Goal: Information Seeking & Learning: Learn about a topic

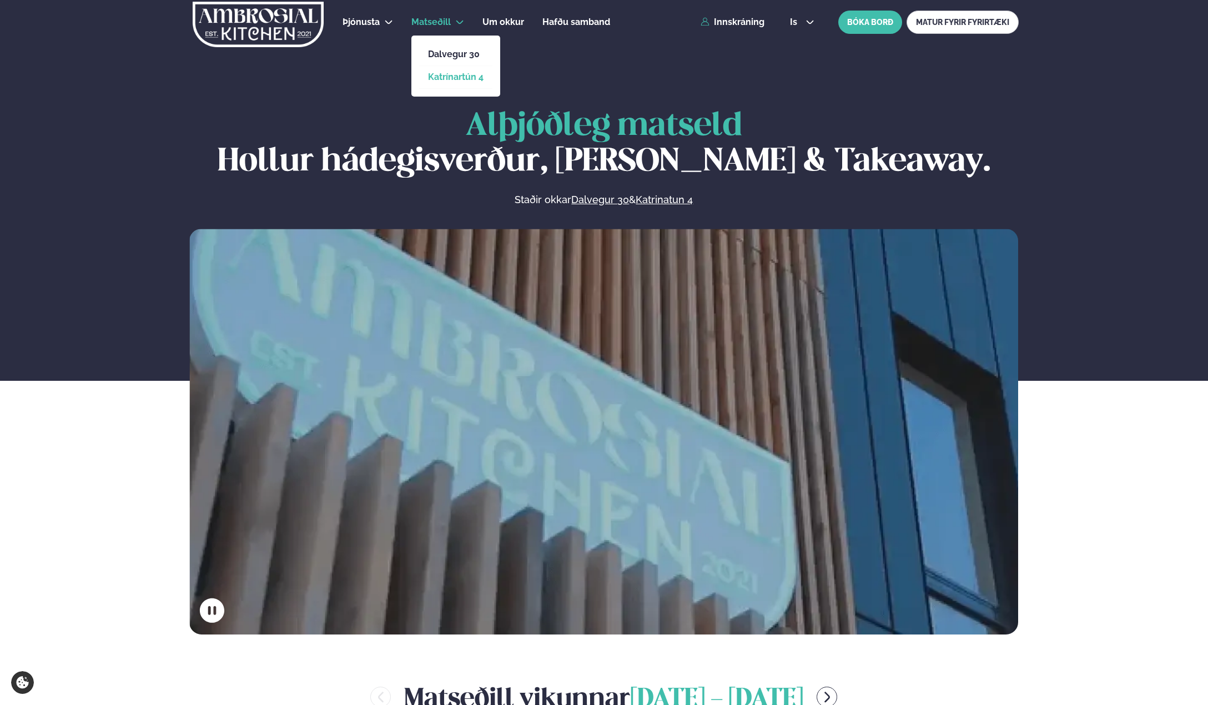
click at [462, 77] on link "Katrínartún 4" at bounding box center [456, 77] width 56 height 9
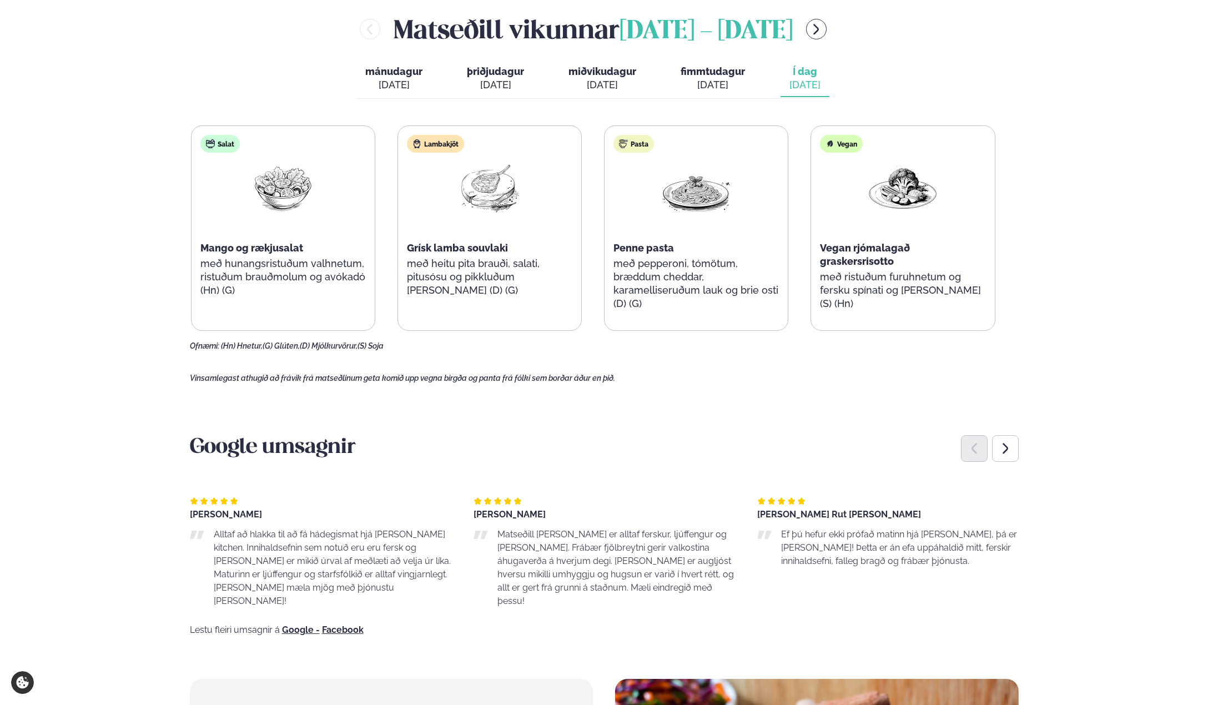
scroll to position [389, 0]
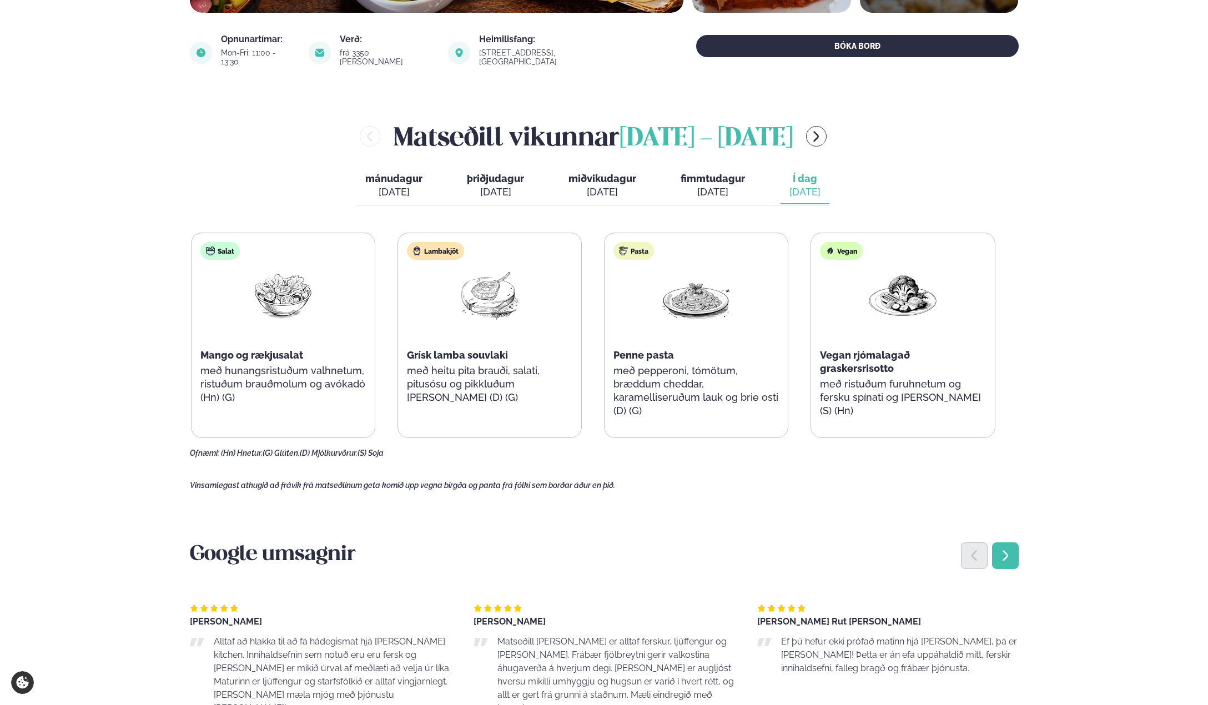
click at [1018, 556] on div "Next slide" at bounding box center [1005, 555] width 27 height 27
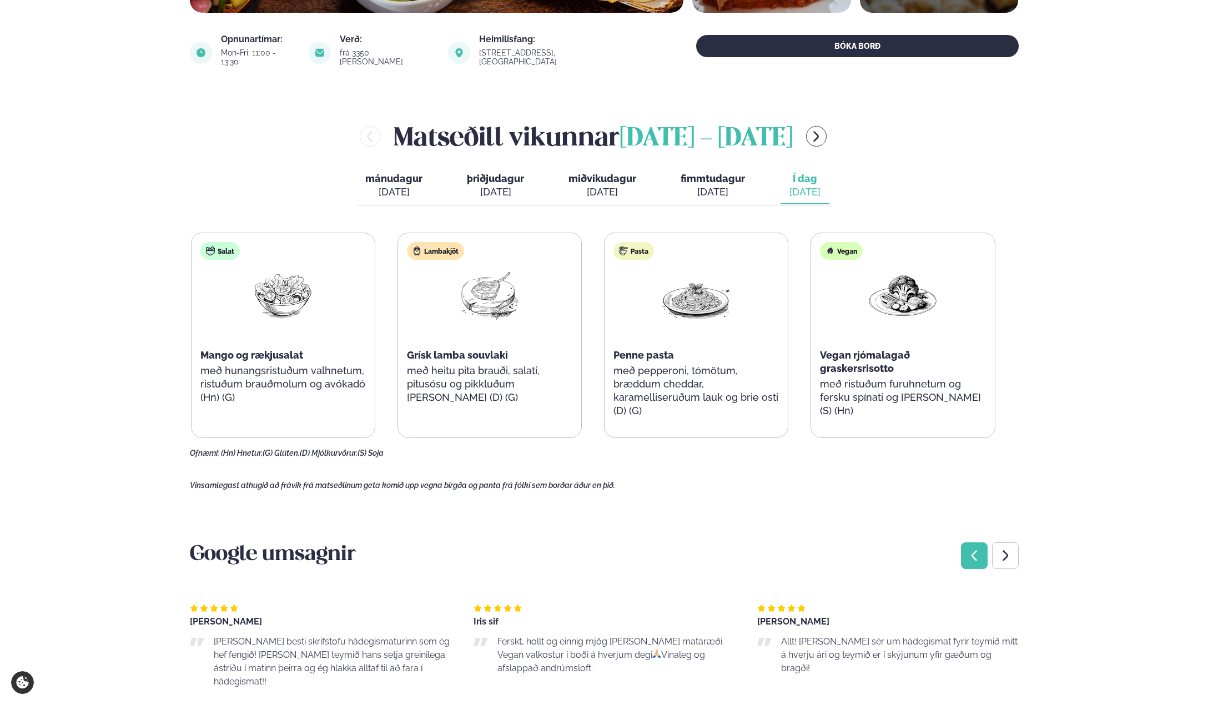
click at [984, 551] on div "Previous slide" at bounding box center [974, 555] width 27 height 27
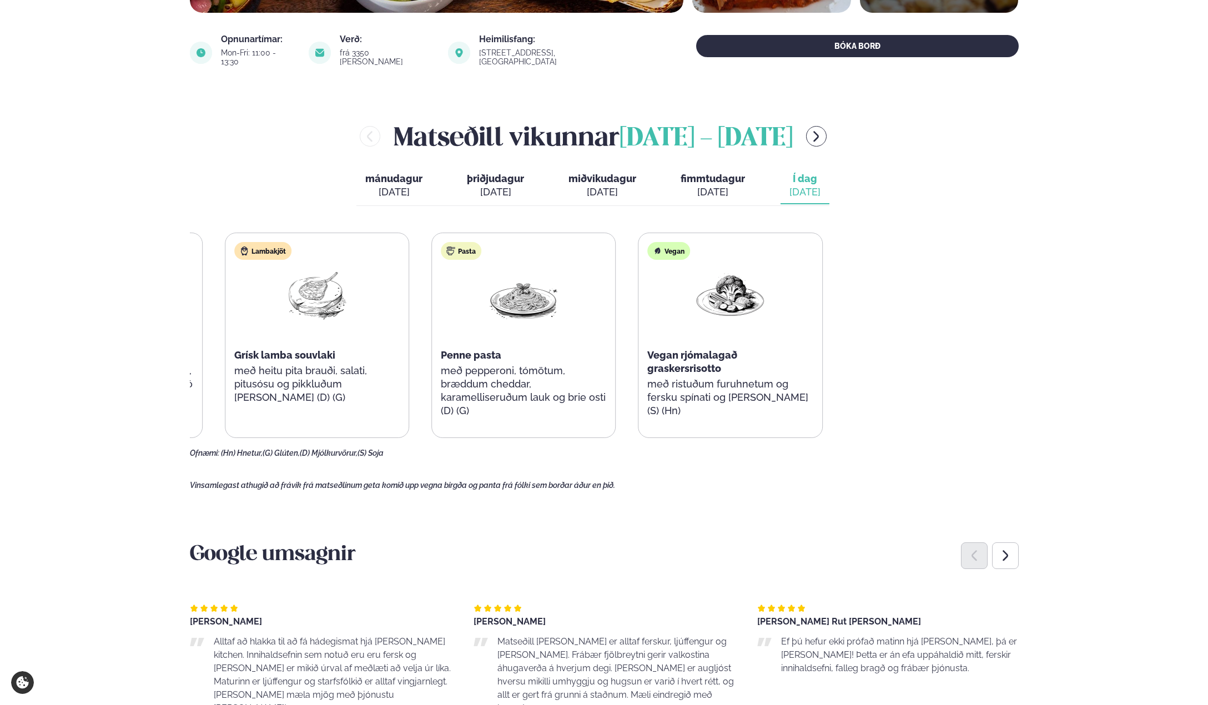
click at [422, 362] on div "Salat Mango og rækjusalat með hunangsristuðum valhnetum, ristuðum brauðmolum og…" at bounding box center [420, 335] width 804 height 205
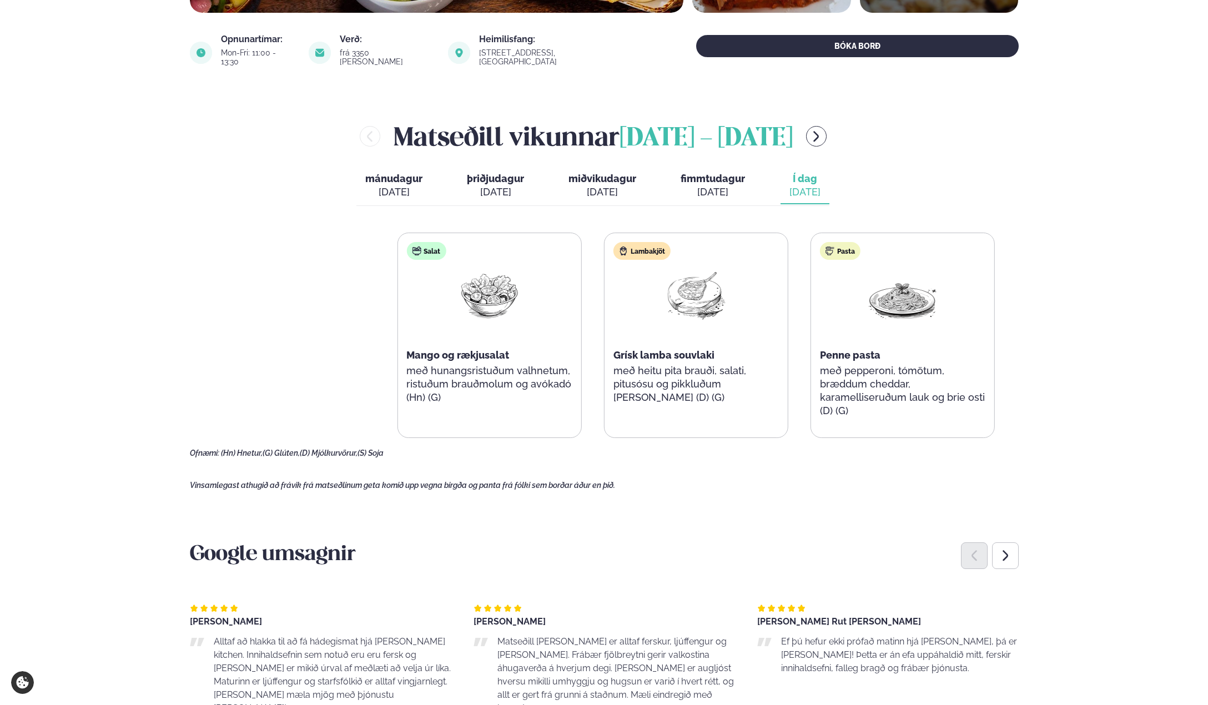
click at [1207, 390] on html "About cookies on this site We use cookies to collect and analyse information on…" at bounding box center [604, 636] width 1208 height 2050
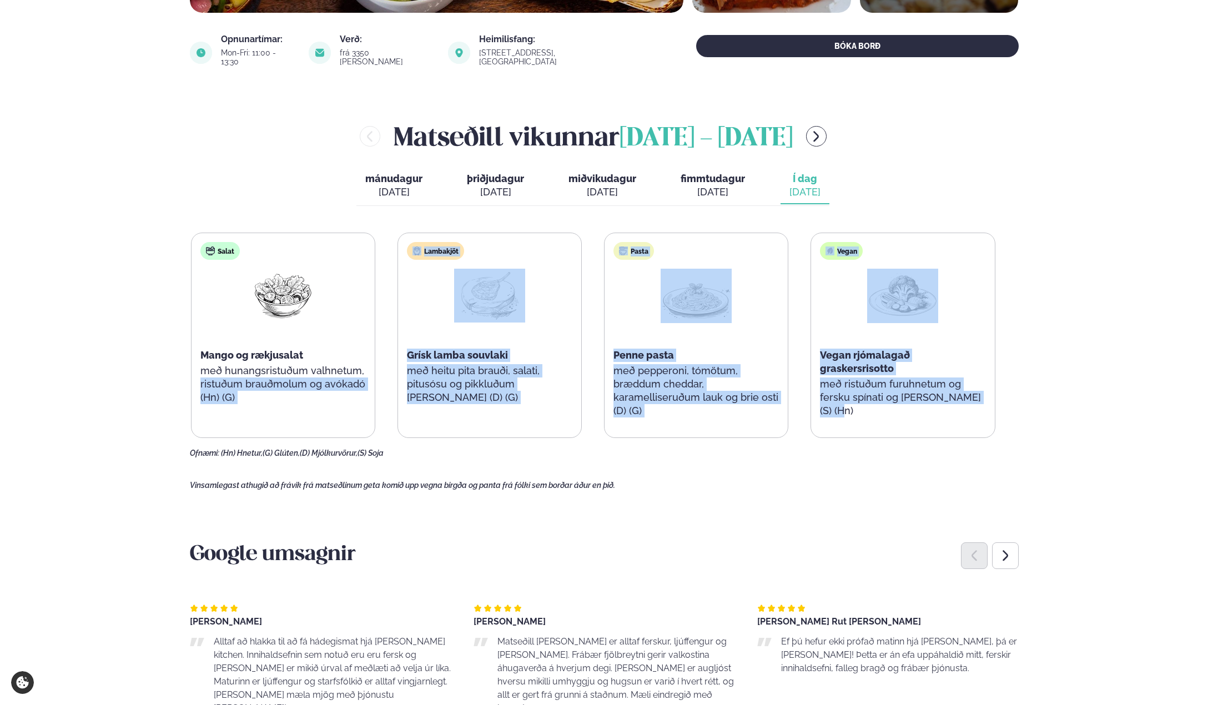
drag, startPoint x: 852, startPoint y: 378, endPoint x: 306, endPoint y: 369, distance: 546.3
click at [207, 369] on div "Þjónusta Hádegismatur fyrir fyrirtæki Fyrirtækja veitingar Einkapartý Matseðill…" at bounding box center [604, 636] width 1208 height 2050
click at [628, 411] on div "Pasta Penne pasta með pepperoni, tómötum, bræddum cheddar, karamelliseruðum lau…" at bounding box center [696, 335] width 183 height 204
click at [547, 410] on div "Lambakjöt Grísk lamba souvlaki með heitu pita brauði, salati, pitusósu og pikkl…" at bounding box center [489, 335] width 184 height 205
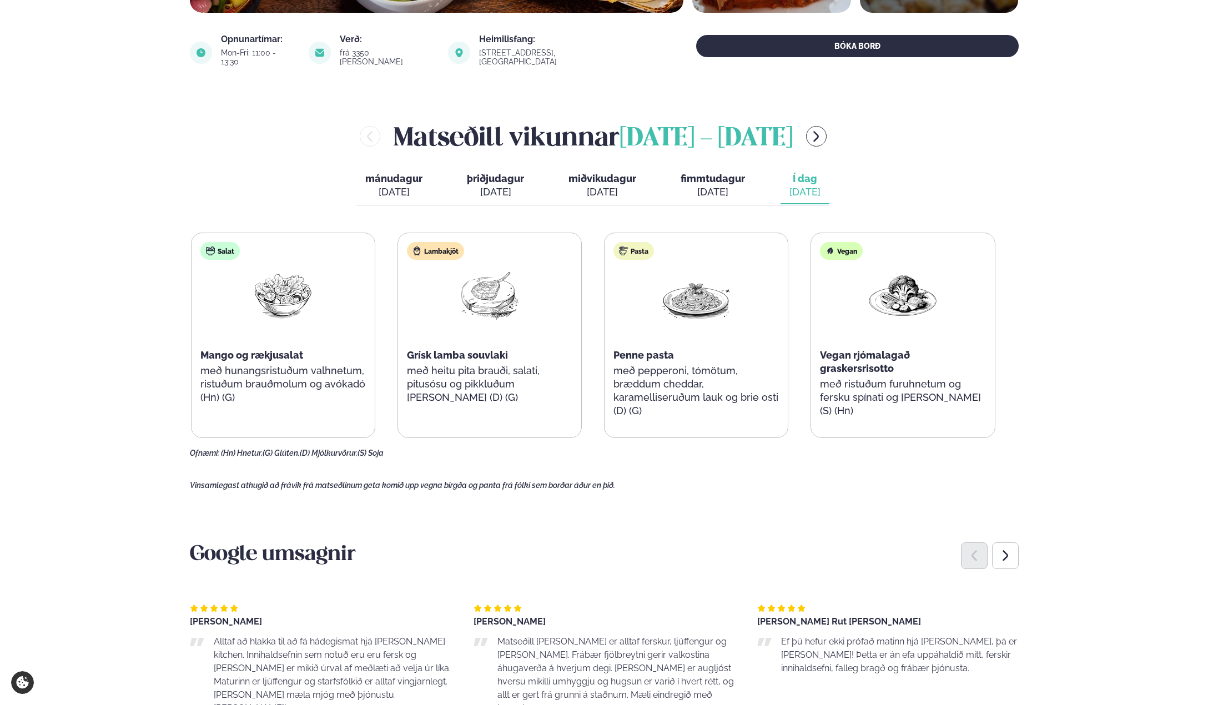
click at [717, 466] on main "[PERSON_NAME] / Matseðill / Katrínartún 4 [PERSON_NAME] í [GEOGRAPHIC_DATA] - K…" at bounding box center [604, 521] width 895 height 1820
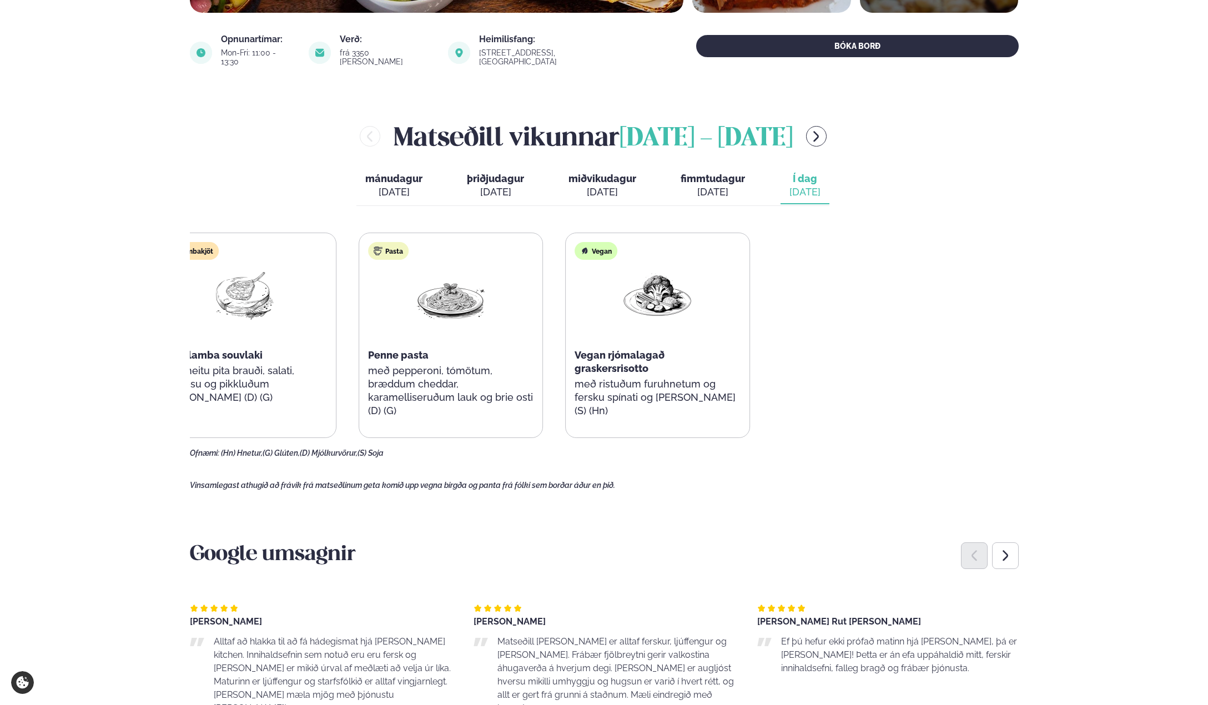
click at [38, 392] on div "Þjónusta Hádegismatur fyrir fyrirtæki Fyrirtækja veitingar Einkapartý Matseðill…" at bounding box center [604, 636] width 1208 height 2050
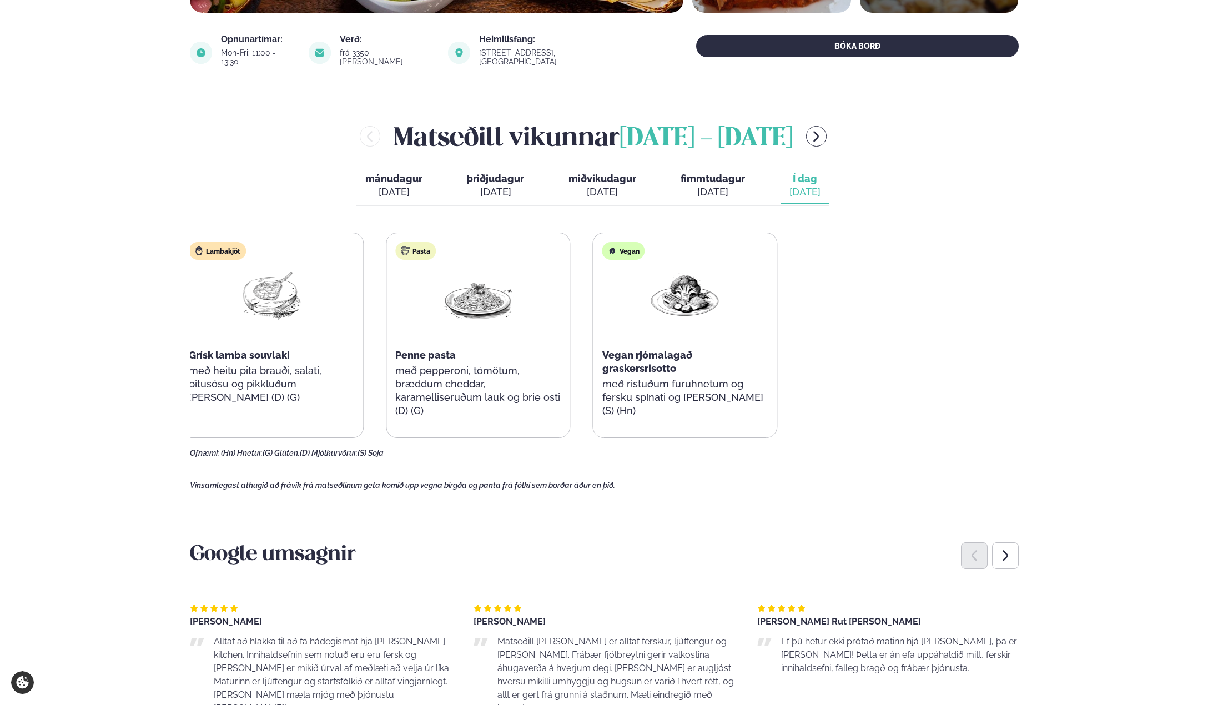
click at [63, 380] on div "Þjónusta Hádegismatur fyrir fyrirtæki Fyrirtækja veitingar Einkapartý Matseðill…" at bounding box center [604, 636] width 1208 height 2050
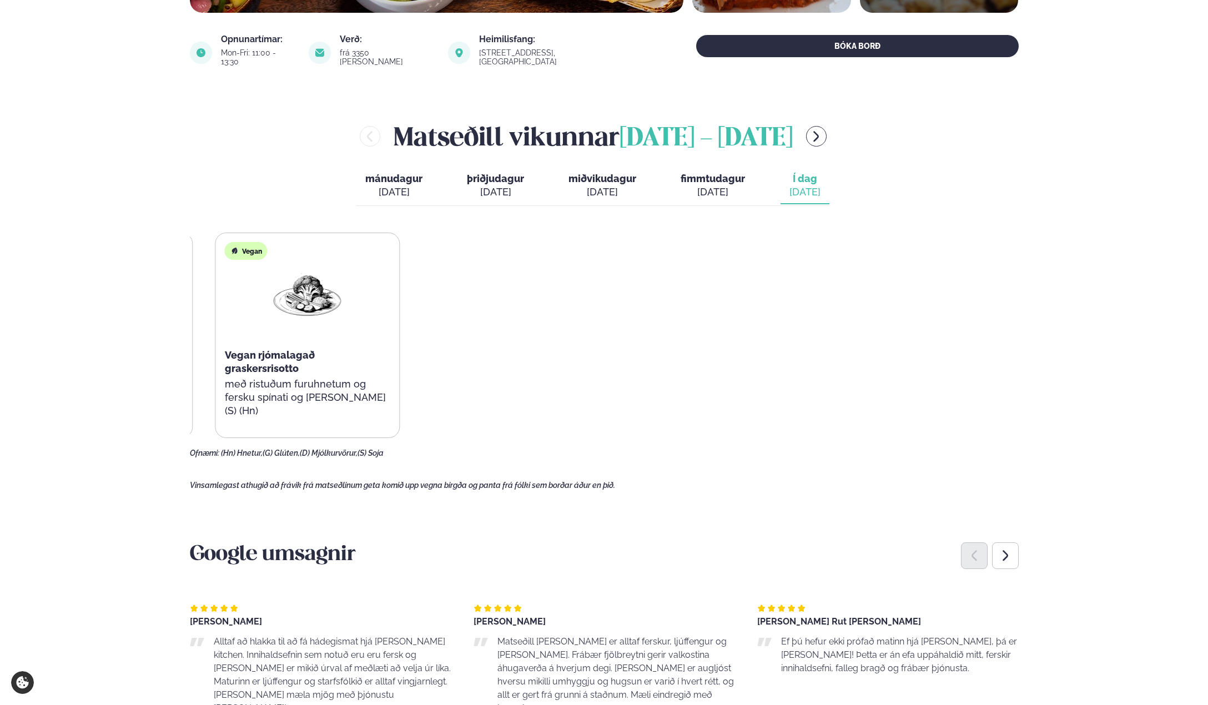
click at [0, 240] on html "About cookies on this site We use cookies to collect and analyse information on…" at bounding box center [604, 636] width 1208 height 2050
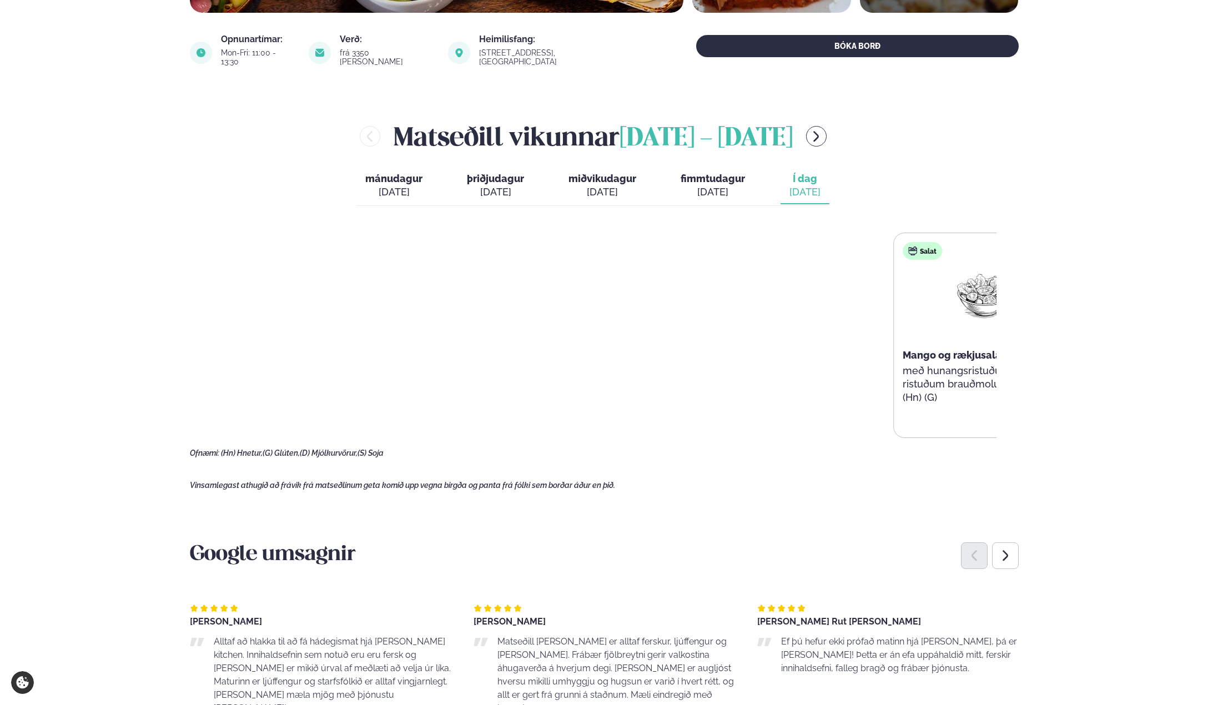
click at [1207, 440] on html "About cookies on this site We use cookies to collect and analyse information on…" at bounding box center [604, 636] width 1208 height 2050
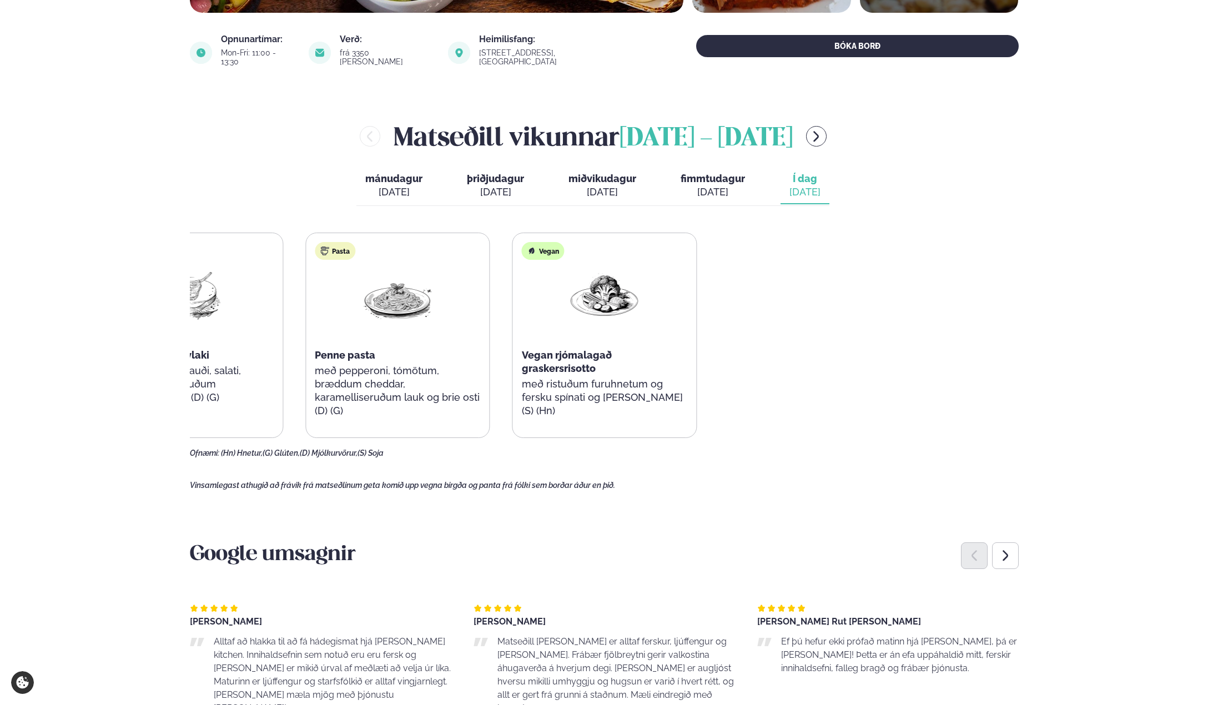
click at [180, 206] on main "[PERSON_NAME] / Matseðill / Katrínartún 4 [PERSON_NAME] í [GEOGRAPHIC_DATA] - K…" at bounding box center [604, 521] width 895 height 1820
click at [105, 179] on div "Þjónusta Hádegismatur fyrir fyrirtæki Fyrirtækja veitingar Einkapartý Matseðill…" at bounding box center [604, 636] width 1208 height 2050
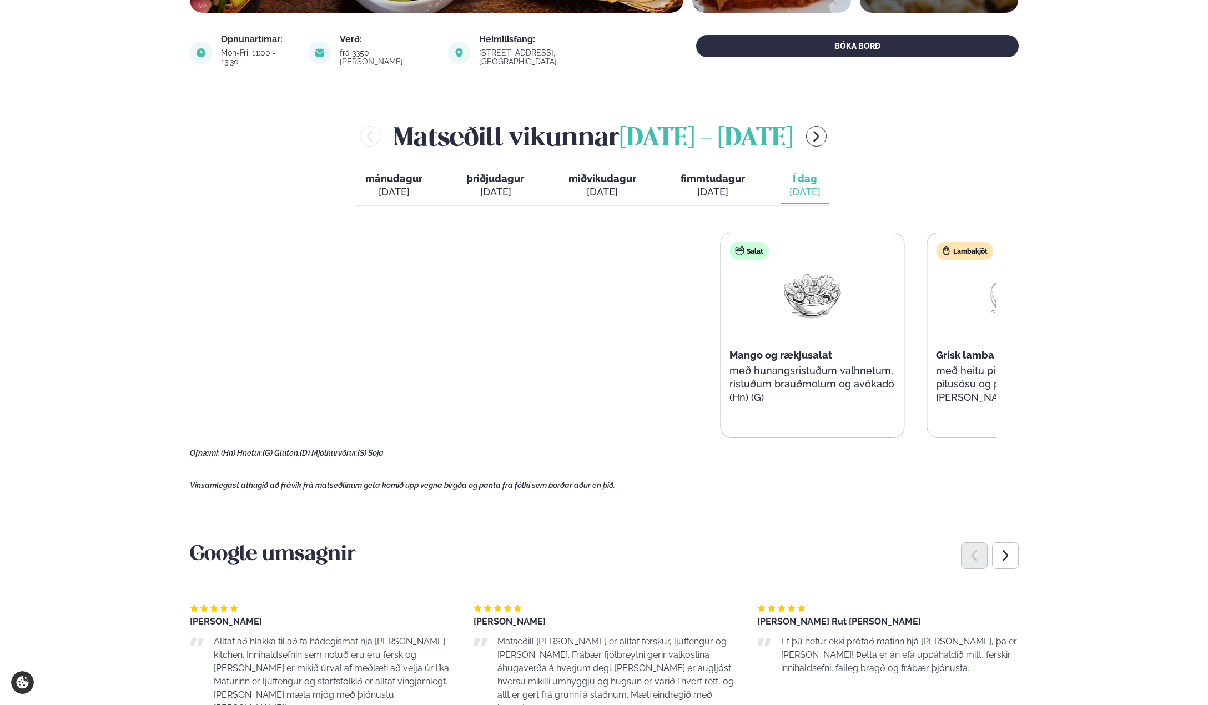
click at [1207, 110] on html "About cookies on this site We use cookies to collect and analyse information on…" at bounding box center [604, 636] width 1208 height 2050
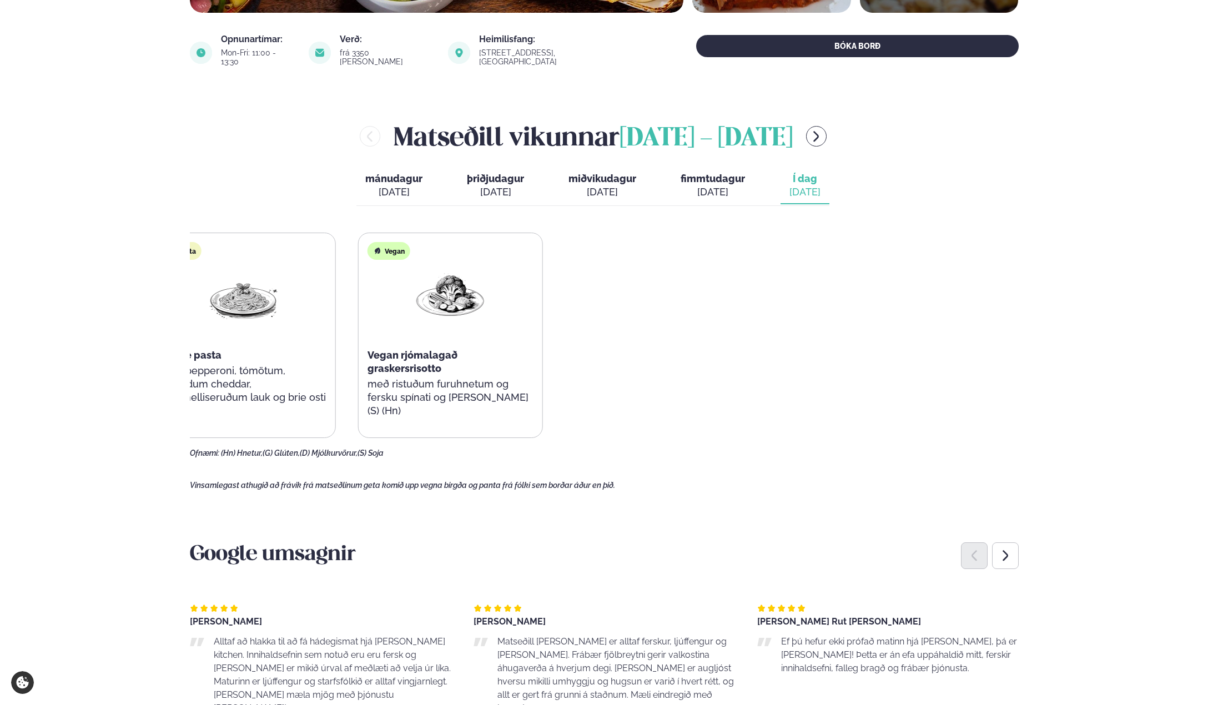
click at [0, 6] on html "About cookies on this site We use cookies to collect and analyse information on…" at bounding box center [604, 636] width 1208 height 2050
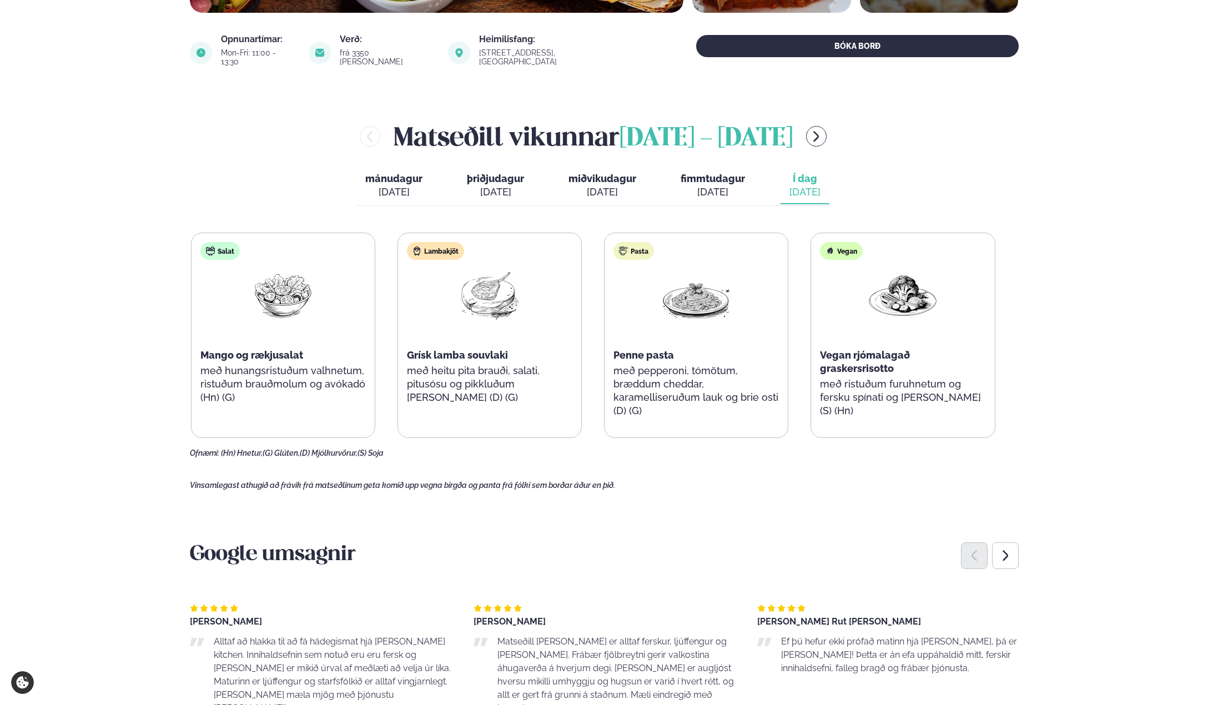
drag, startPoint x: 1019, startPoint y: 310, endPoint x: 898, endPoint y: 310, distance: 121.0
click at [897, 311] on main "[PERSON_NAME] / Matseðill / Katrínartún 4 [PERSON_NAME] í [GEOGRAPHIC_DATA] - K…" at bounding box center [604, 521] width 895 height 1820
click at [966, 306] on div "Vegan Vegan rjómalagað graskersrisotto með ristuðum furuhnetum og fersku spínat…" at bounding box center [902, 335] width 183 height 204
click at [1080, 288] on div "Þjónusta Hádegismatur fyrir fyrirtæki Fyrirtækja veitingar Einkapartý Matseðill…" at bounding box center [604, 636] width 1208 height 2050
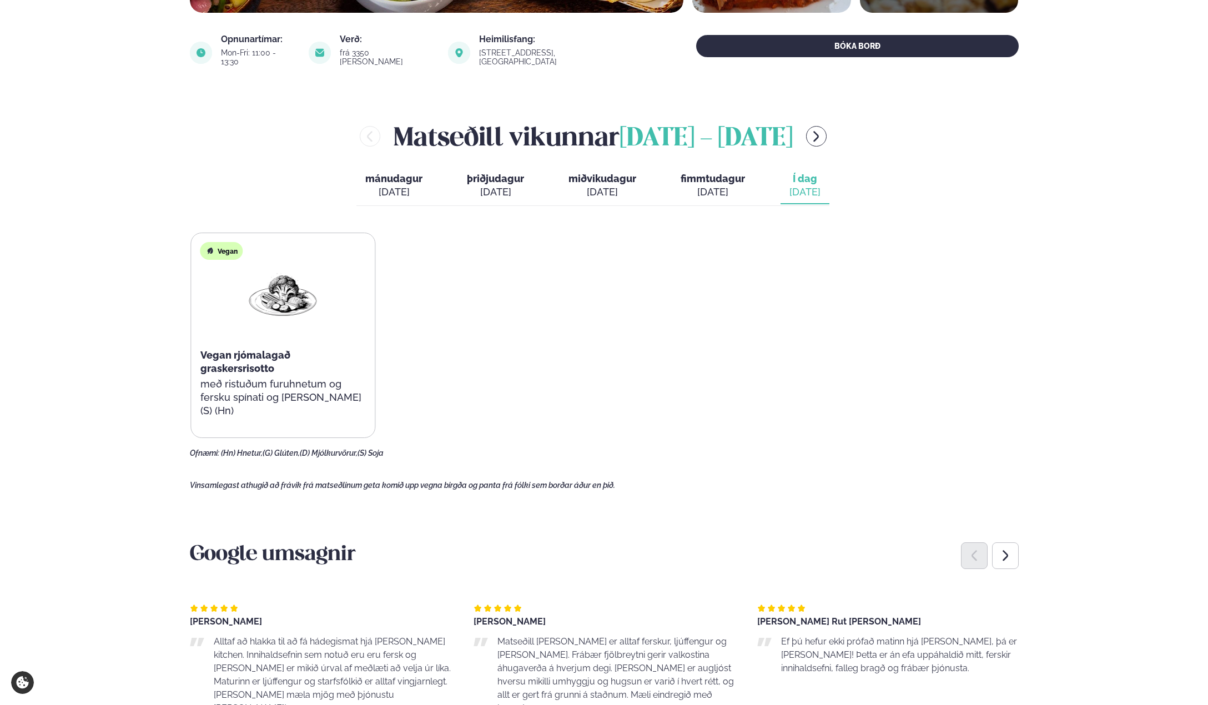
click at [0, 0] on html "About cookies on this site We use cookies to collect and analyse information on…" at bounding box center [604, 636] width 1208 height 2050
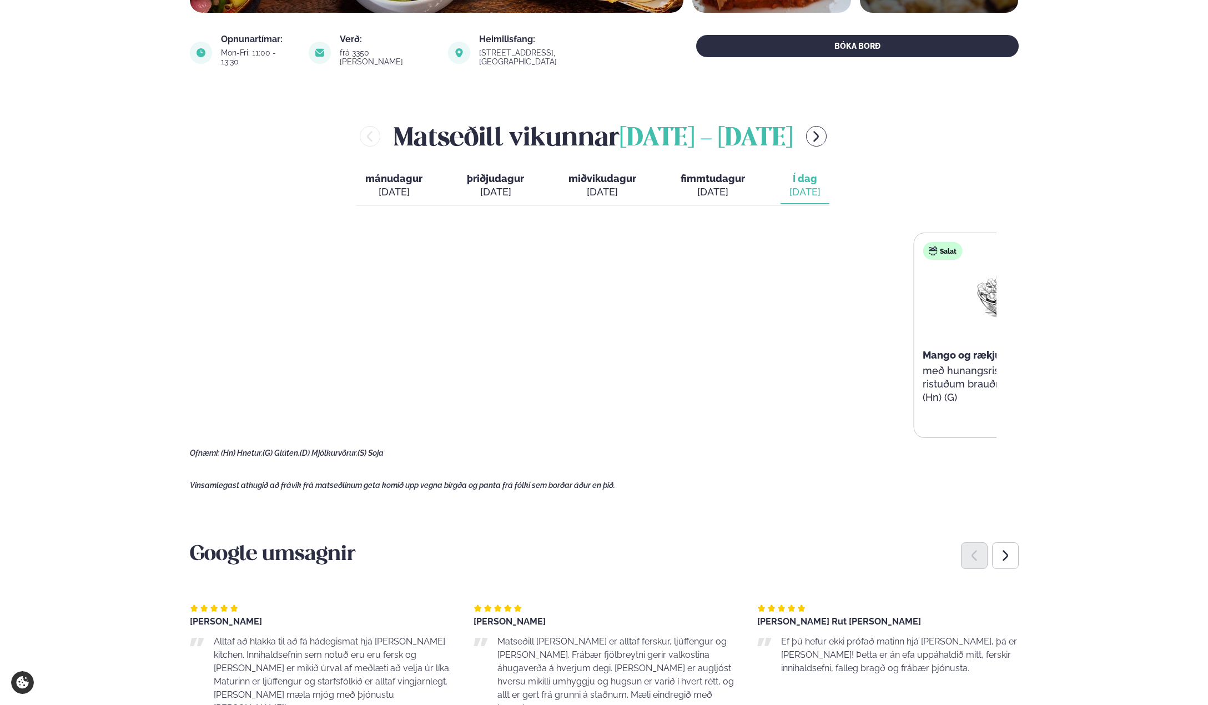
click at [1207, 426] on html "About cookies on this site We use cookies to collect and analyse information on…" at bounding box center [604, 636] width 1208 height 2050
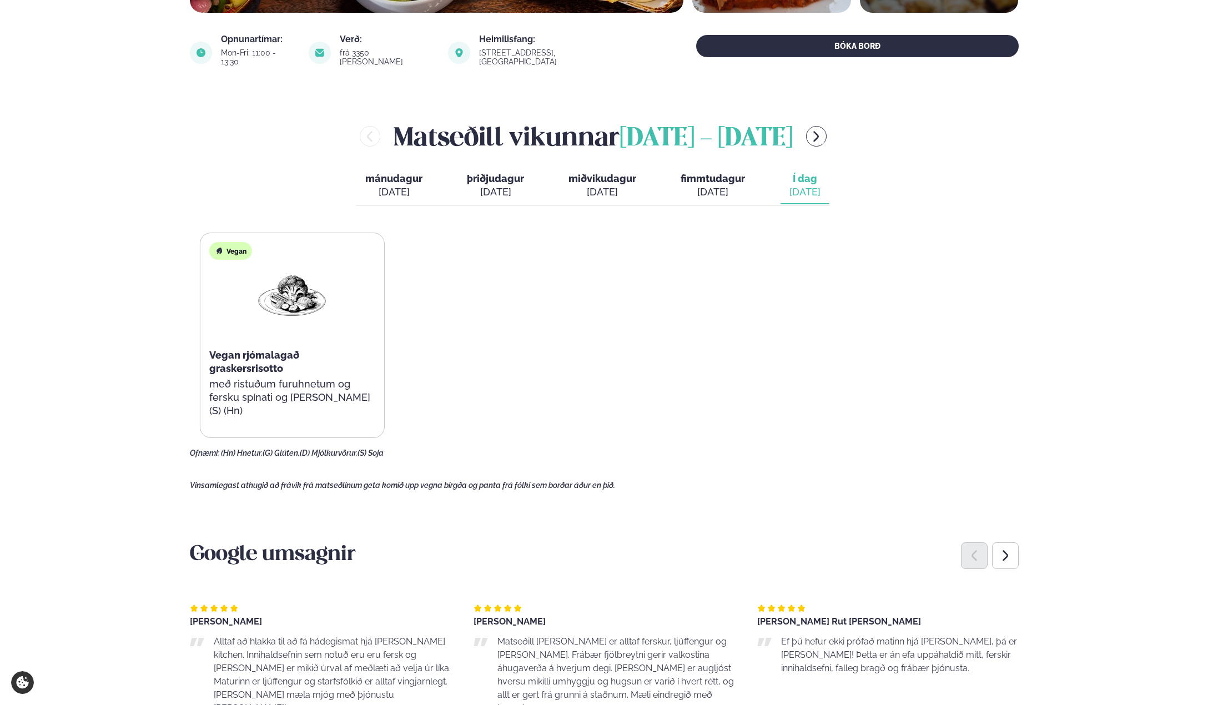
click at [0, 202] on html "About cookies on this site We use cookies to collect and analyse information on…" at bounding box center [604, 636] width 1208 height 2050
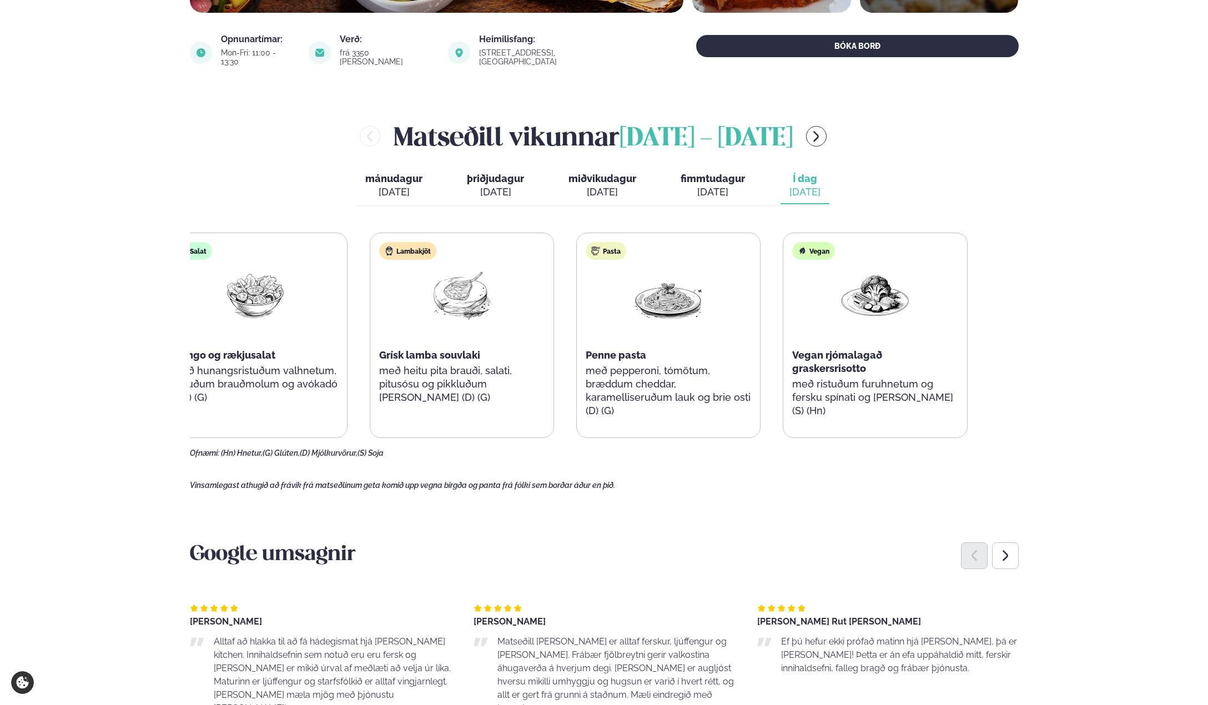
click at [604, 383] on p "með pepperoni, tómötum, bræddum cheddar, karamelliseruðum lauk og brie osti (D)…" at bounding box center [668, 390] width 165 height 53
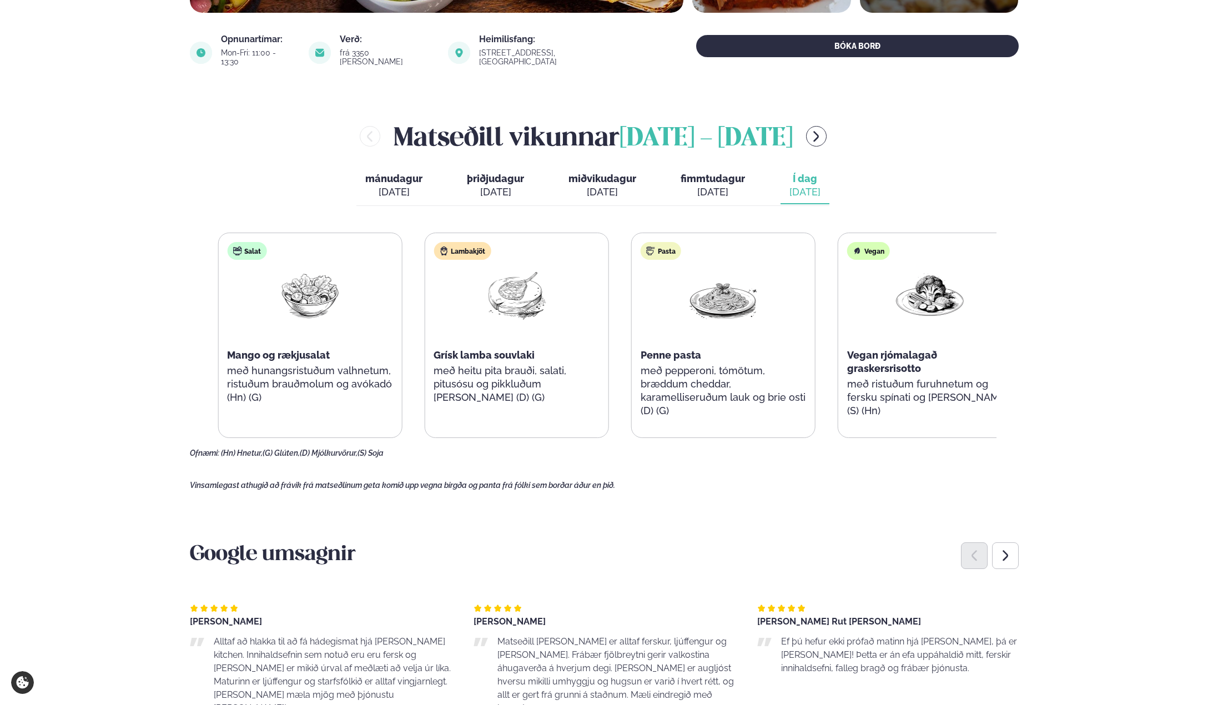
click at [676, 385] on p "með pepperoni, tómötum, bræddum cheddar, karamelliseruðum lauk og brie osti (D)…" at bounding box center [723, 390] width 165 height 53
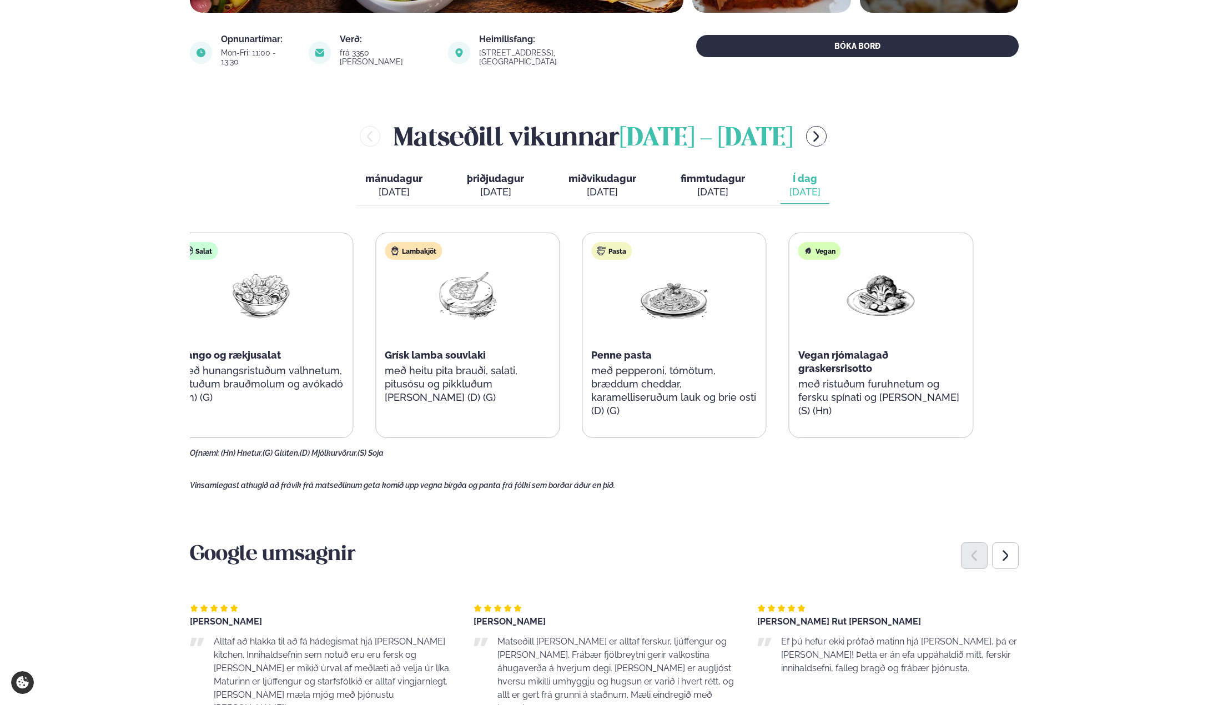
click at [657, 385] on p "með pepperoni, tómötum, bræddum cheddar, karamelliseruðum lauk og brie osti (D)…" at bounding box center [673, 390] width 165 height 53
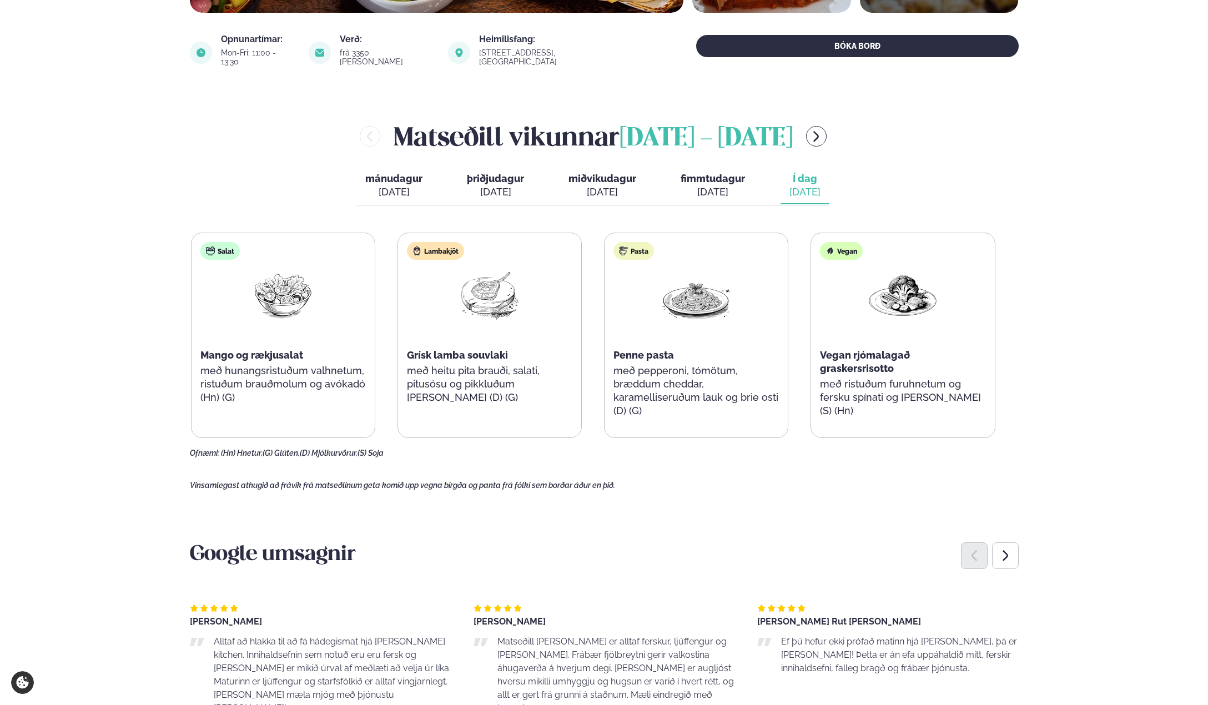
click at [788, 398] on div "Pasta Penne pasta með pepperoni, tómötum, bræddum cheddar, karamelliseruðum lau…" at bounding box center [696, 335] width 183 height 204
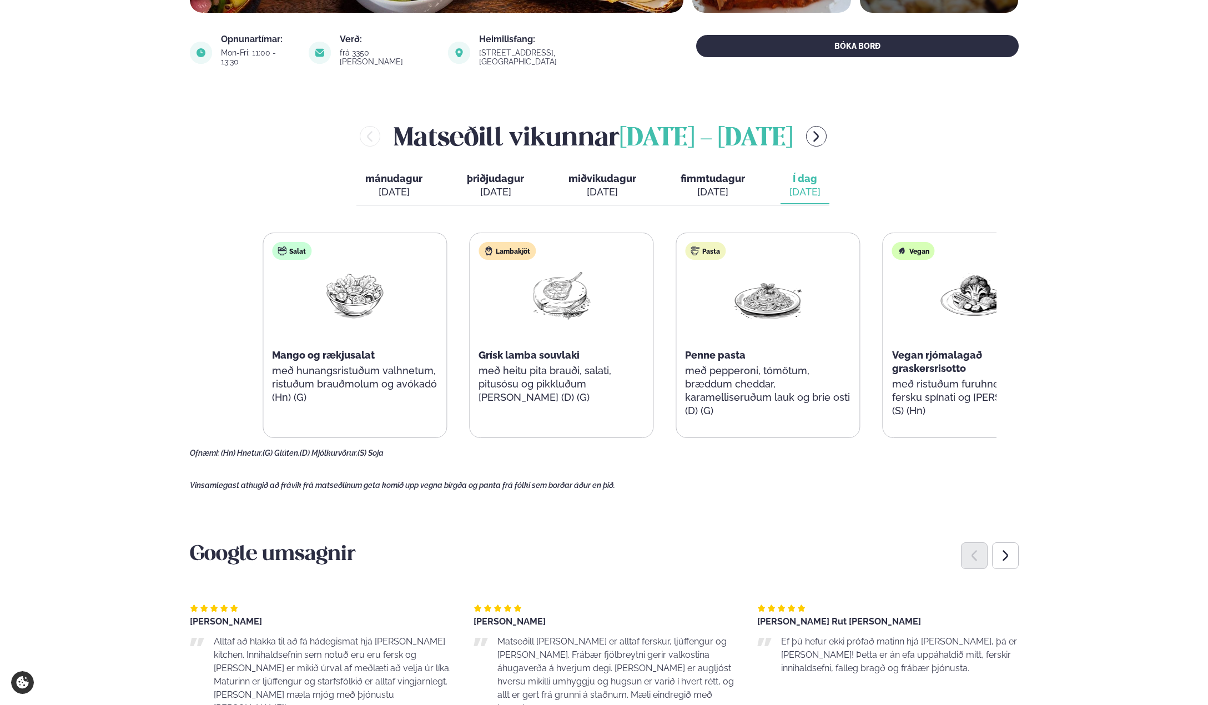
click at [640, 386] on div "Lambakjöt Grísk lamba souvlaki með heitu pita brauði, salati, pitusósu og pikkl…" at bounding box center [561, 328] width 183 height 191
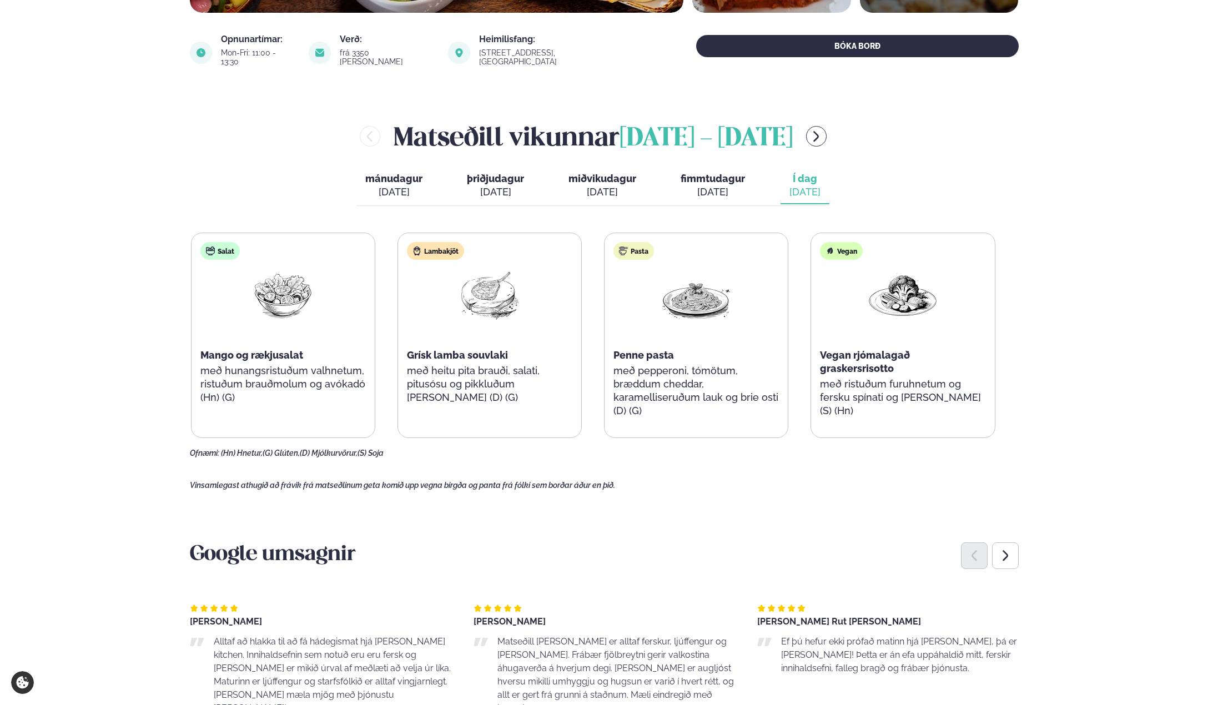
click at [400, 371] on div "Salat Mango og rækjusalat með hunangsristuðum valhnetum, ristuðum brauðmolum og…" at bounding box center [593, 335] width 804 height 205
click at [922, 365] on div "Salat Mango og rækjusalat með hunangsristuðum valhnetum, ristuðum brauðmolum og…" at bounding box center [593, 335] width 804 height 205
click at [593, 358] on div "Salat Mango og rækjusalat með hunangsristuðum valhnetum, ristuðum brauðmolum og…" at bounding box center [593, 335] width 804 height 205
click at [788, 355] on div "Pasta Penne pasta með pepperoni, tómötum, bræddum cheddar, karamelliseruðum lau…" at bounding box center [696, 335] width 183 height 204
click at [559, 348] on div "Salat Mango og rækjusalat með hunangsristuðum valhnetum, ristuðum brauðmolum og…" at bounding box center [593, 335] width 804 height 205
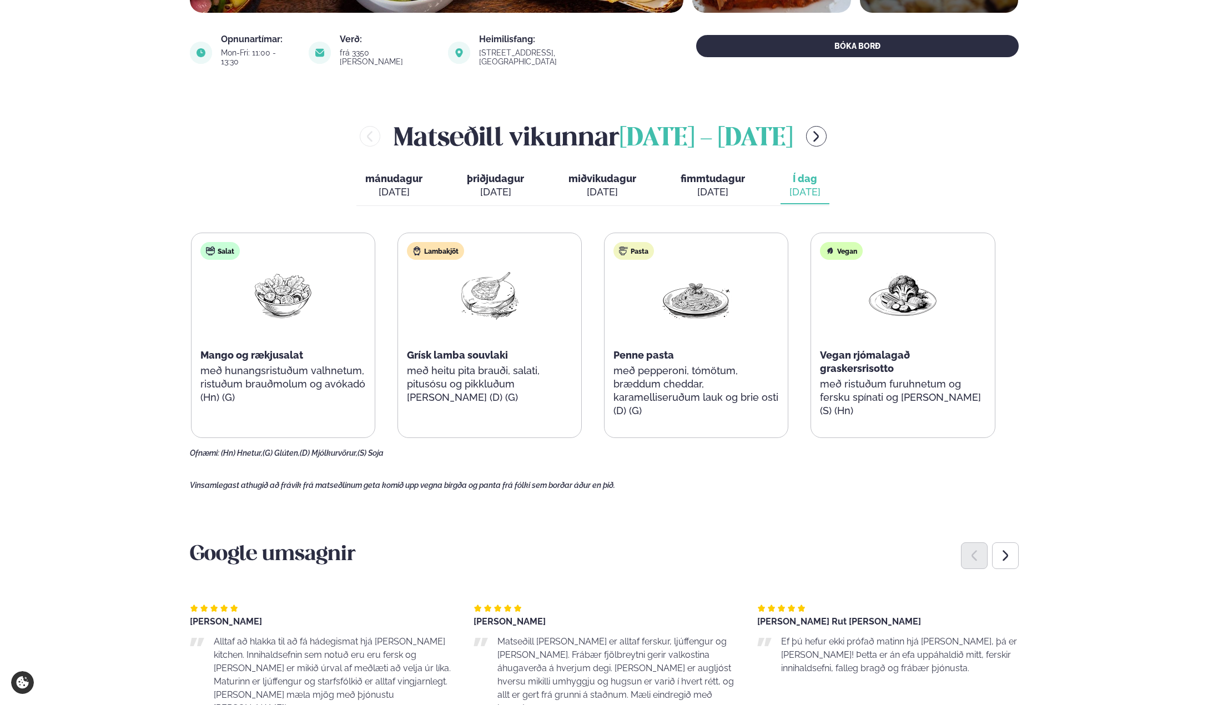
click at [885, 344] on div "Salat Mango og rækjusalat með hunangsristuðum valhnetum, ristuðum brauðmolum og…" at bounding box center [593, 335] width 804 height 205
click at [630, 347] on div "Salat Mango og rækjusalat með hunangsristuðum valhnetum, ristuðum brauðmolum og…" at bounding box center [593, 335] width 804 height 205
click at [820, 347] on div "Salat Mango og rækjusalat með hunangsristuðum valhnetum, ristuðum brauðmolum og…" at bounding box center [593, 335] width 804 height 205
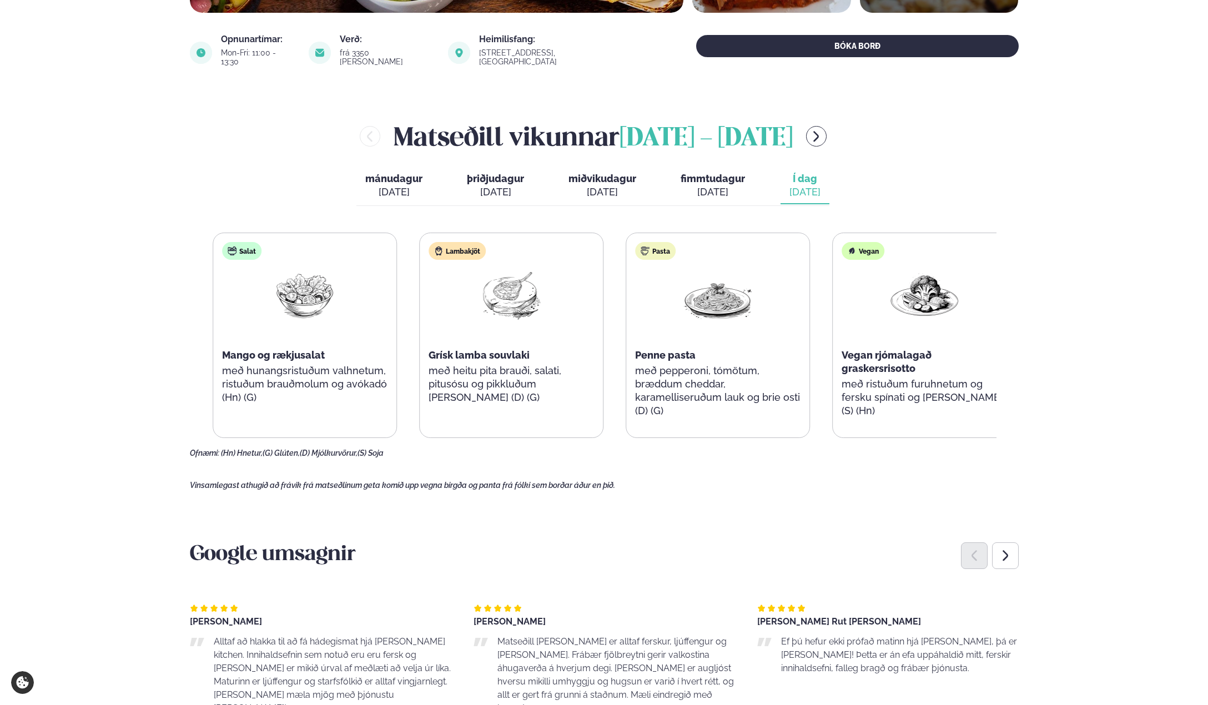
click at [1015, 350] on div "[PERSON_NAME] [DATE] - [DATE] [PERSON_NAME]. [DATE] þriðjudagur þri. [DATE] mið…" at bounding box center [604, 288] width 829 height 340
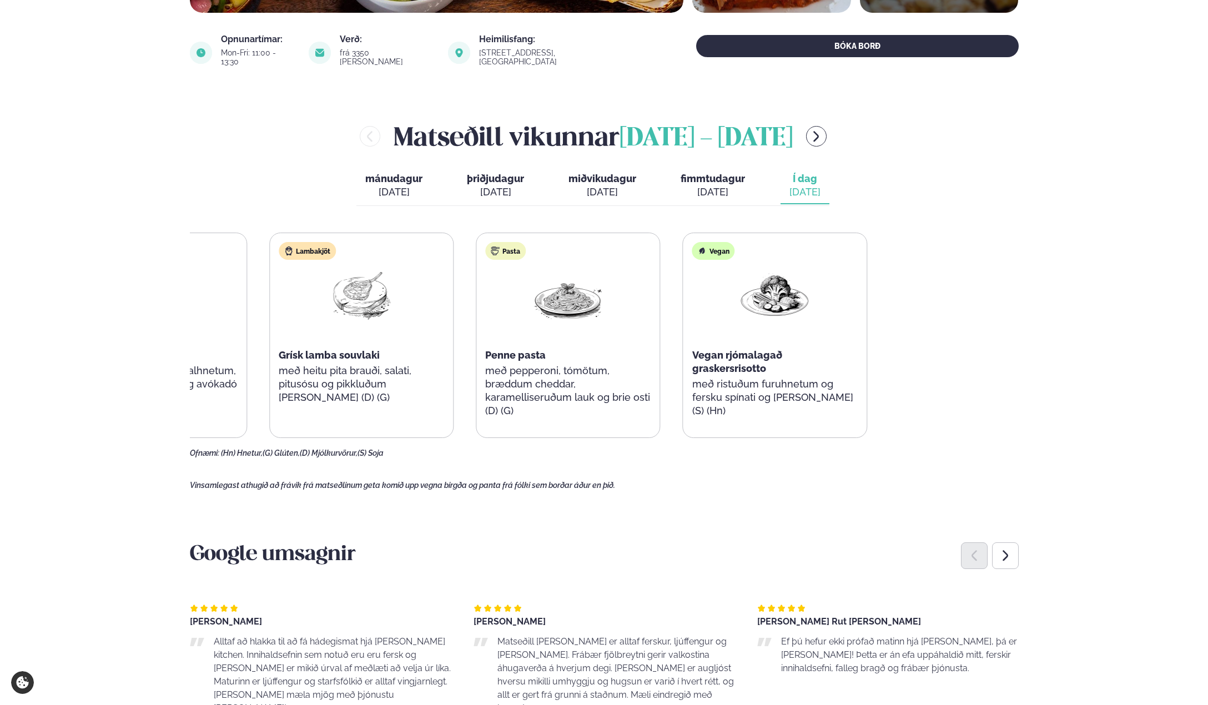
click at [429, 347] on div "Salat Mango og rækjusalat með hunangsristuðum valhnetum, ristuðum brauðmolum og…" at bounding box center [465, 335] width 804 height 205
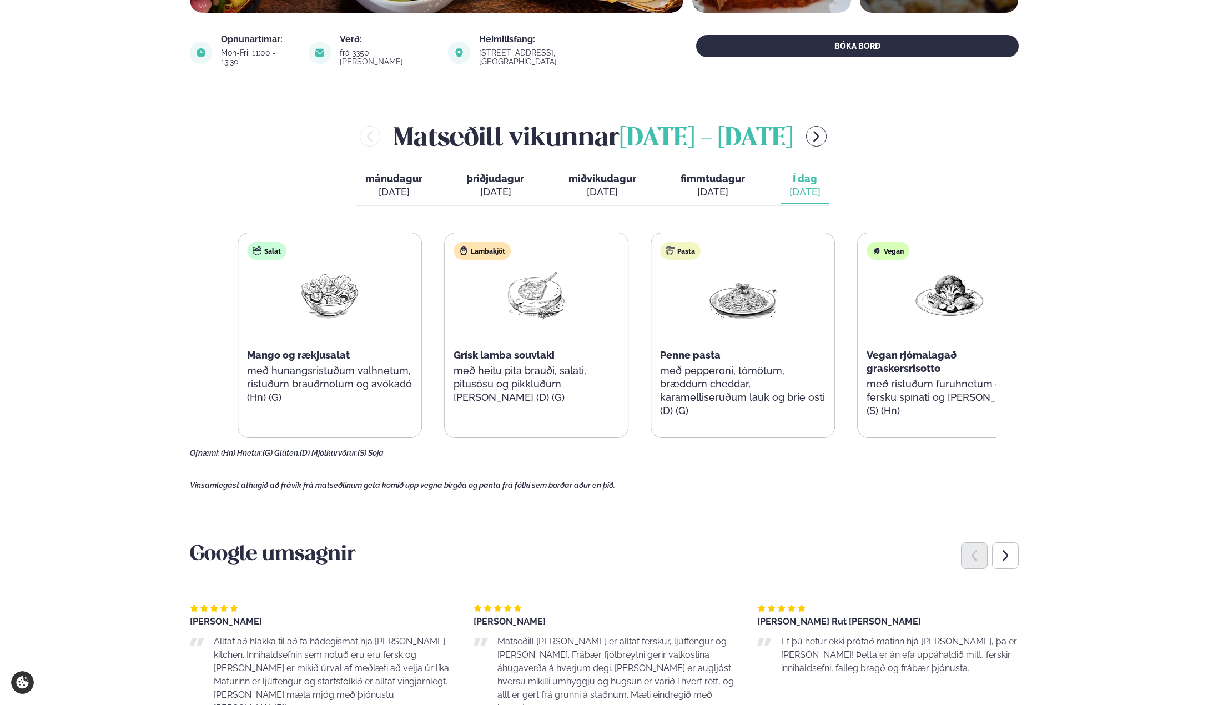
click at [1012, 352] on div "[PERSON_NAME] [DATE] - [DATE] [PERSON_NAME]. [DATE] þriðjudagur þri. [DATE] mið…" at bounding box center [604, 288] width 829 height 340
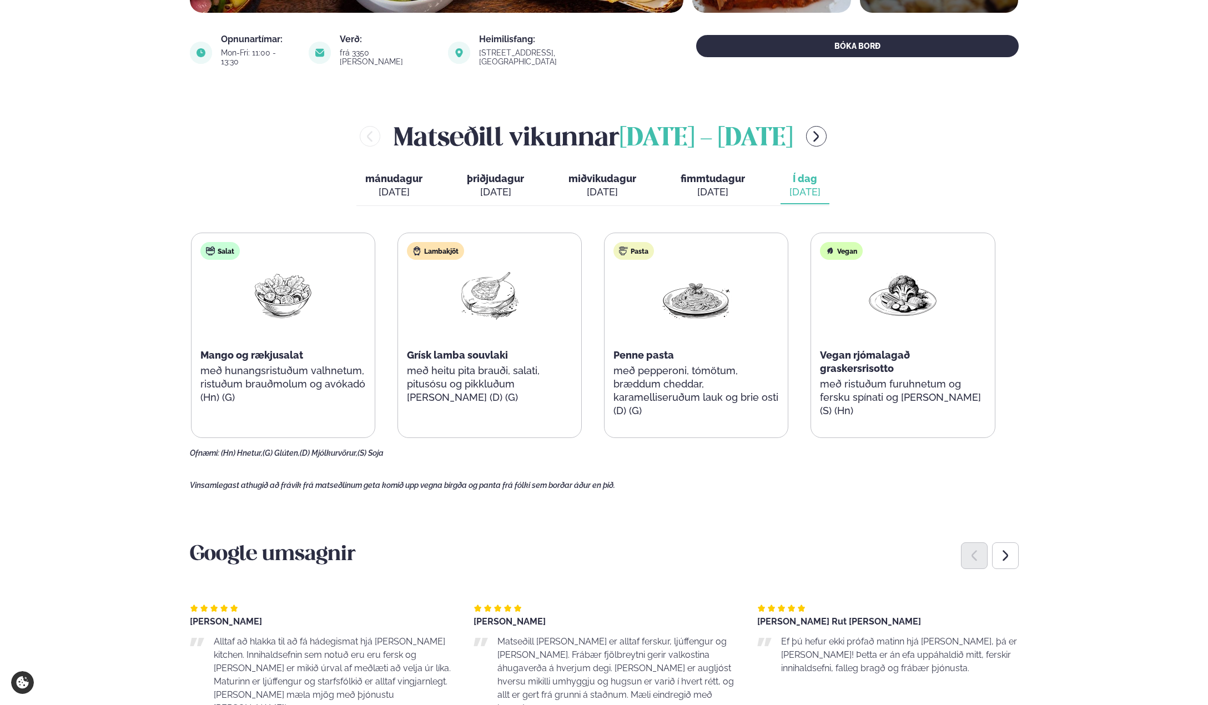
click at [432, 339] on div "Salat Mango og rækjusalat með hunangsristuðum valhnetum, ristuðum brauðmolum og…" at bounding box center [593, 335] width 804 height 205
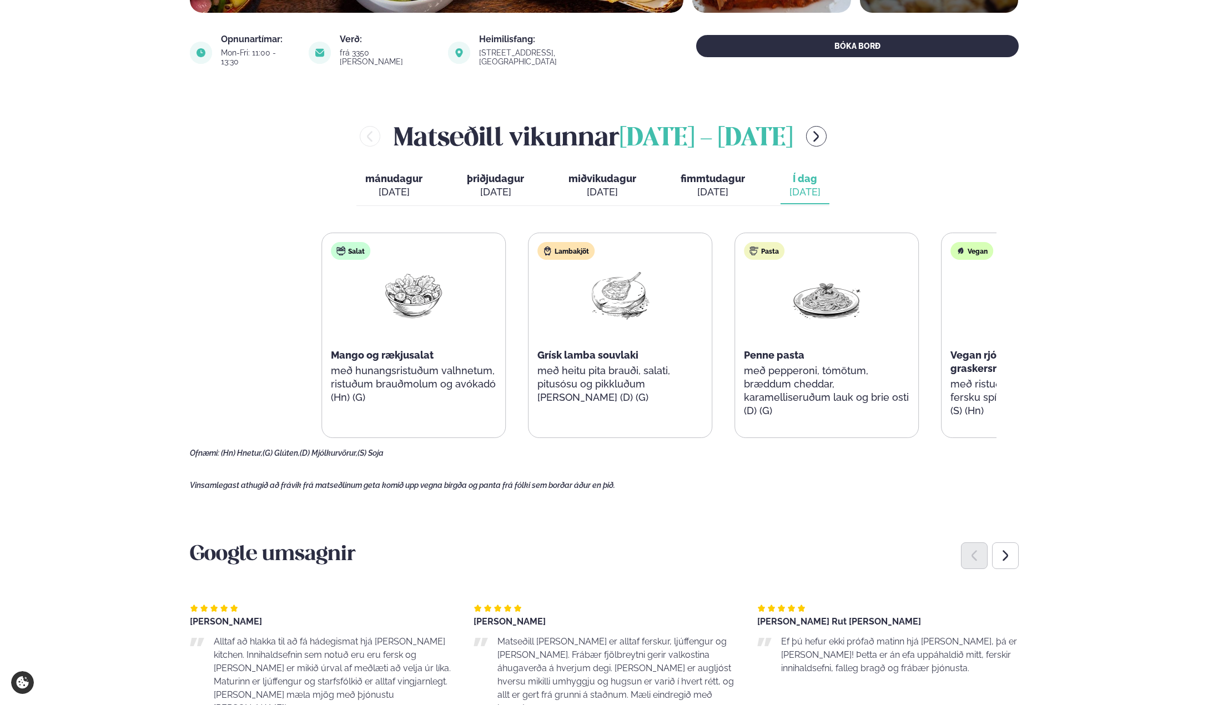
click at [933, 343] on div "Salat Mango og rækjusalat með hunangsristuðum valhnetum, ristuðum brauðmolum og…" at bounding box center [723, 335] width 804 height 205
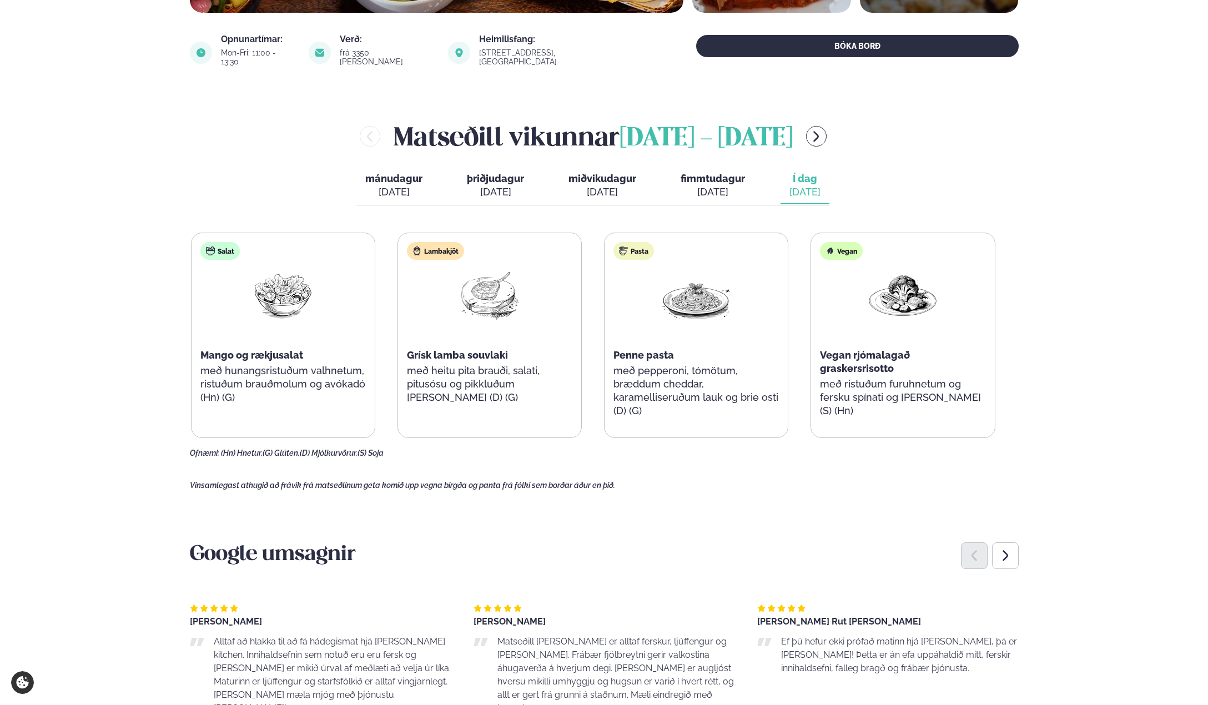
click at [552, 339] on div "Salat Mango og rækjusalat með hunangsristuðum valhnetum, ristuðum brauðmolum og…" at bounding box center [593, 335] width 804 height 205
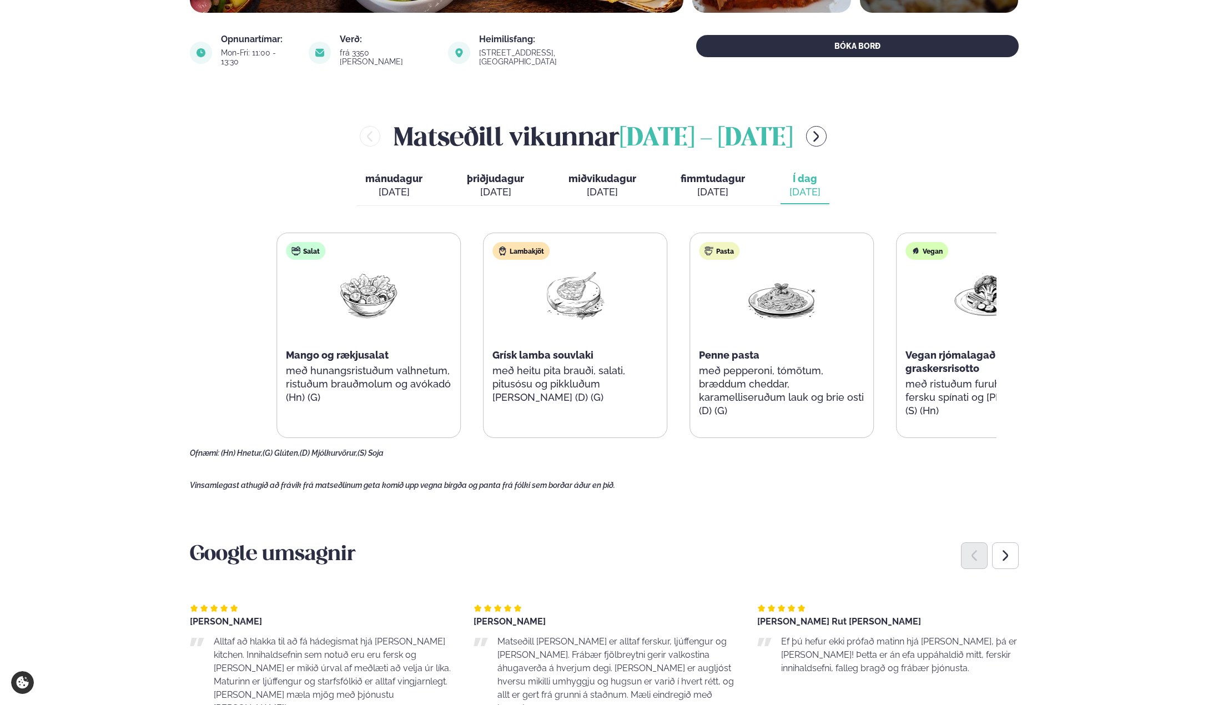
click at [938, 334] on div "Salat Mango og rækjusalat með hunangsristuðum valhnetum, ristuðum brauðmolum og…" at bounding box center [678, 335] width 804 height 205
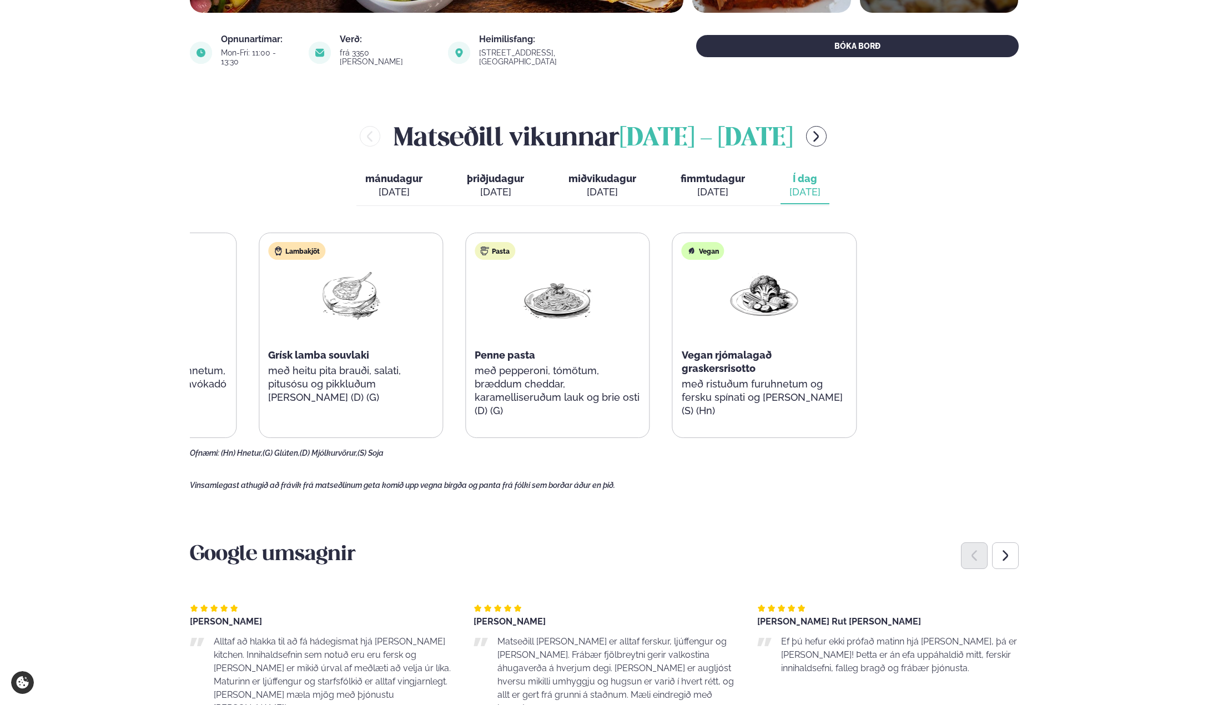
click at [566, 328] on div "Salat Mango og rækjusalat með hunangsristuðum valhnetum, ristuðum brauðmolum og…" at bounding box center [454, 335] width 804 height 205
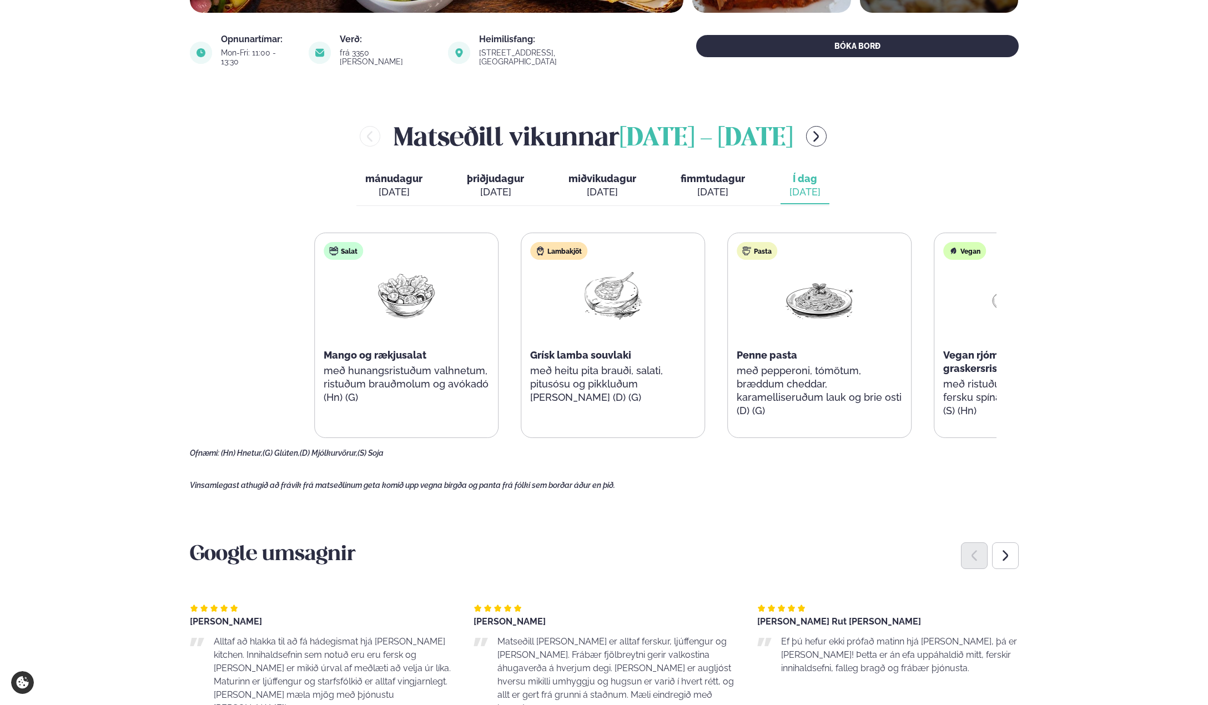
click at [928, 324] on div "Salat Mango og rækjusalat með hunangsristuðum valhnetum, ristuðum brauðmolum og…" at bounding box center [716, 335] width 804 height 205
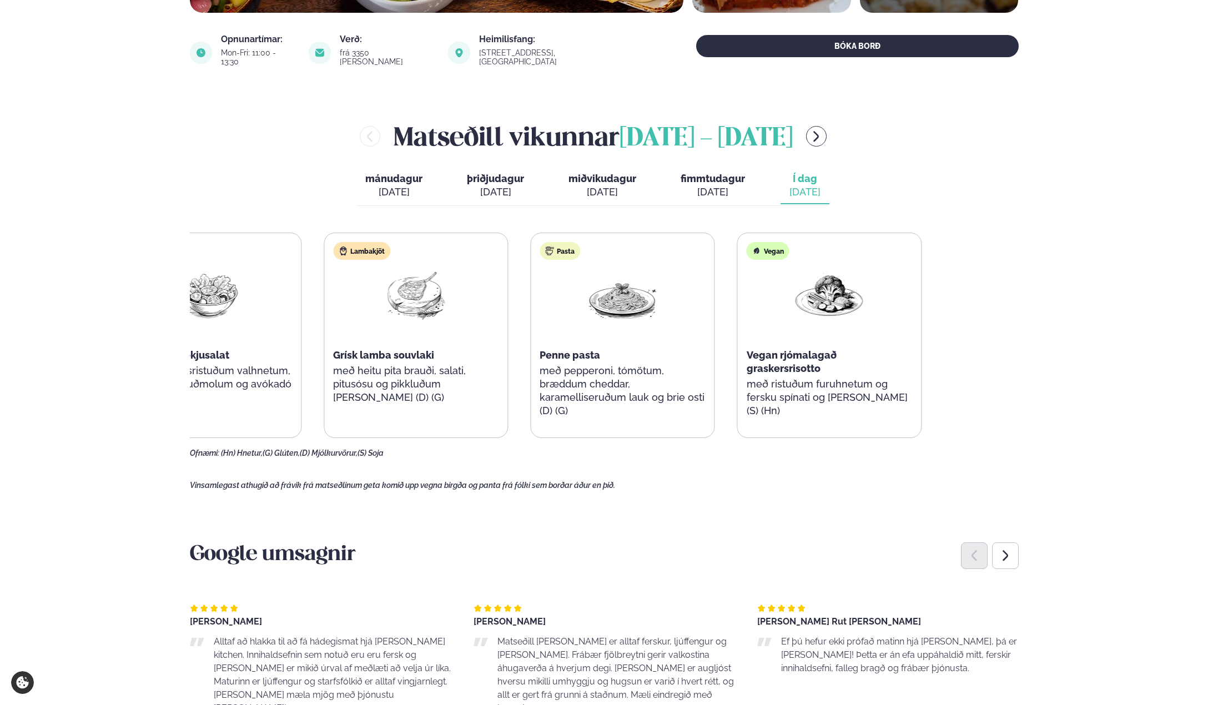
click at [572, 371] on p "með pepperoni, tómötum, bræddum cheddar, karamelliseruðum lauk og brie osti (D)…" at bounding box center [622, 390] width 165 height 53
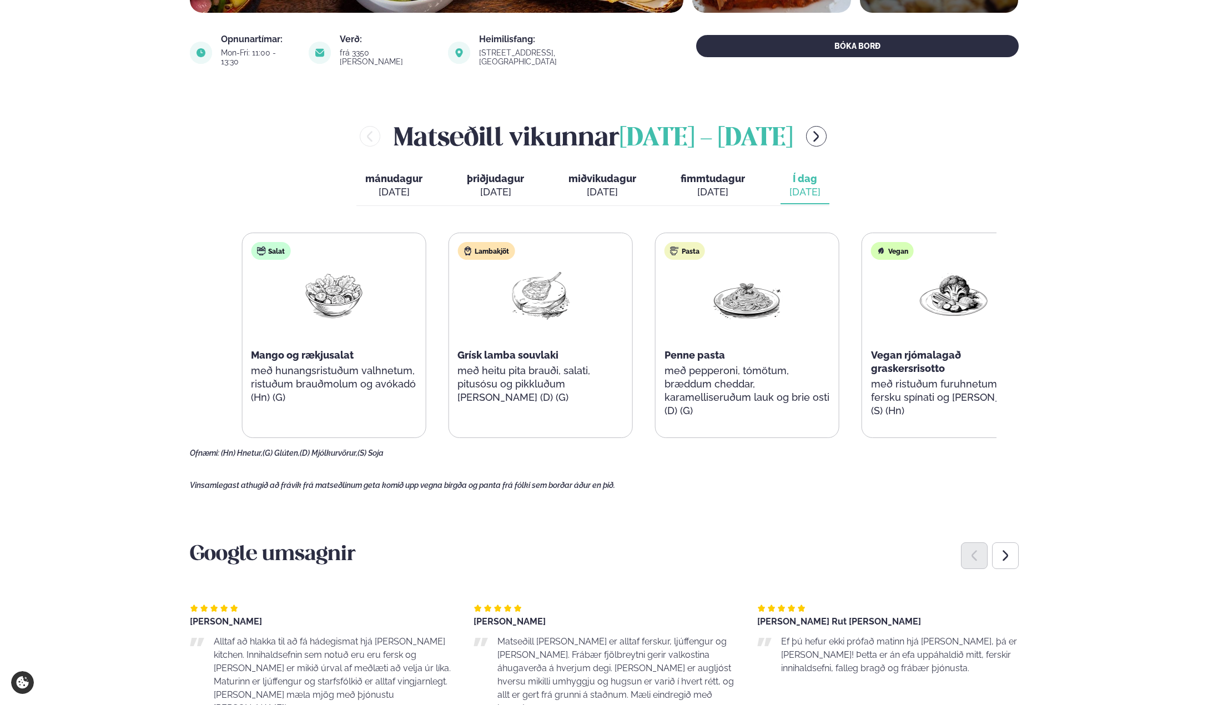
click at [758, 408] on p "með pepperoni, tómötum, bræddum cheddar, karamelliseruðum lauk og brie osti (D)…" at bounding box center [747, 390] width 165 height 53
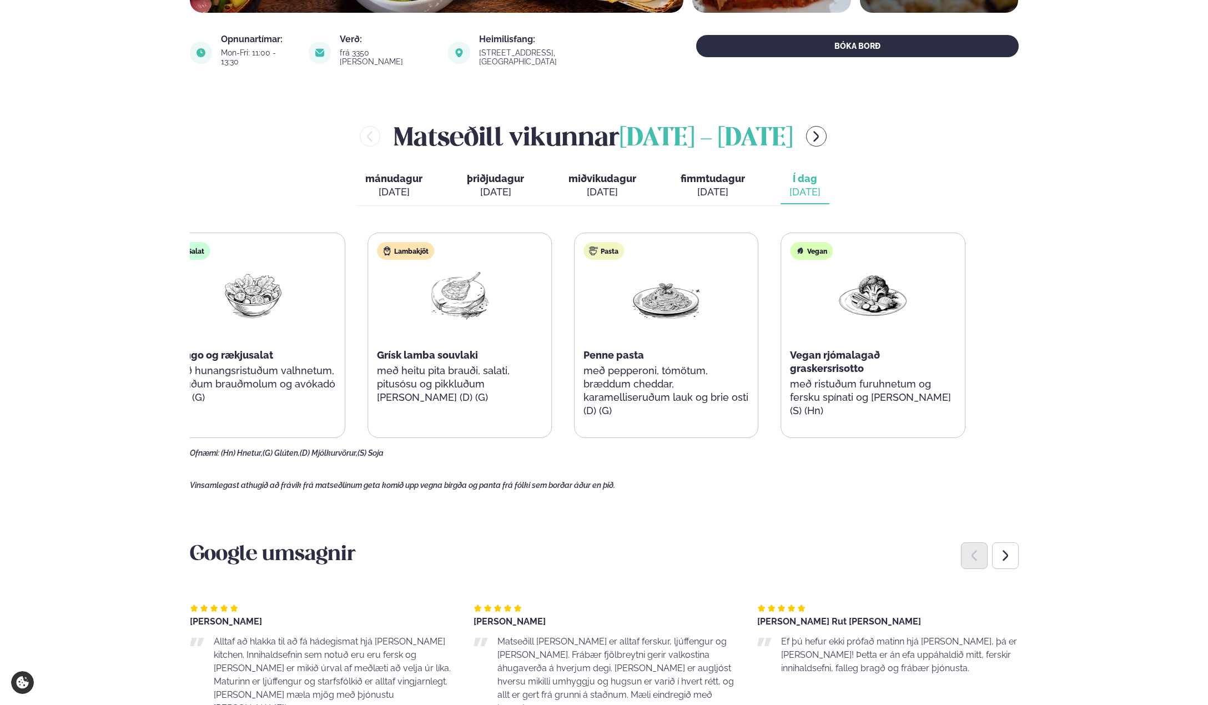
click at [676, 285] on div "Pasta Penne pasta með pepperoni, tómötum, bræddum cheddar, karamelliseruðum lau…" at bounding box center [666, 335] width 183 height 204
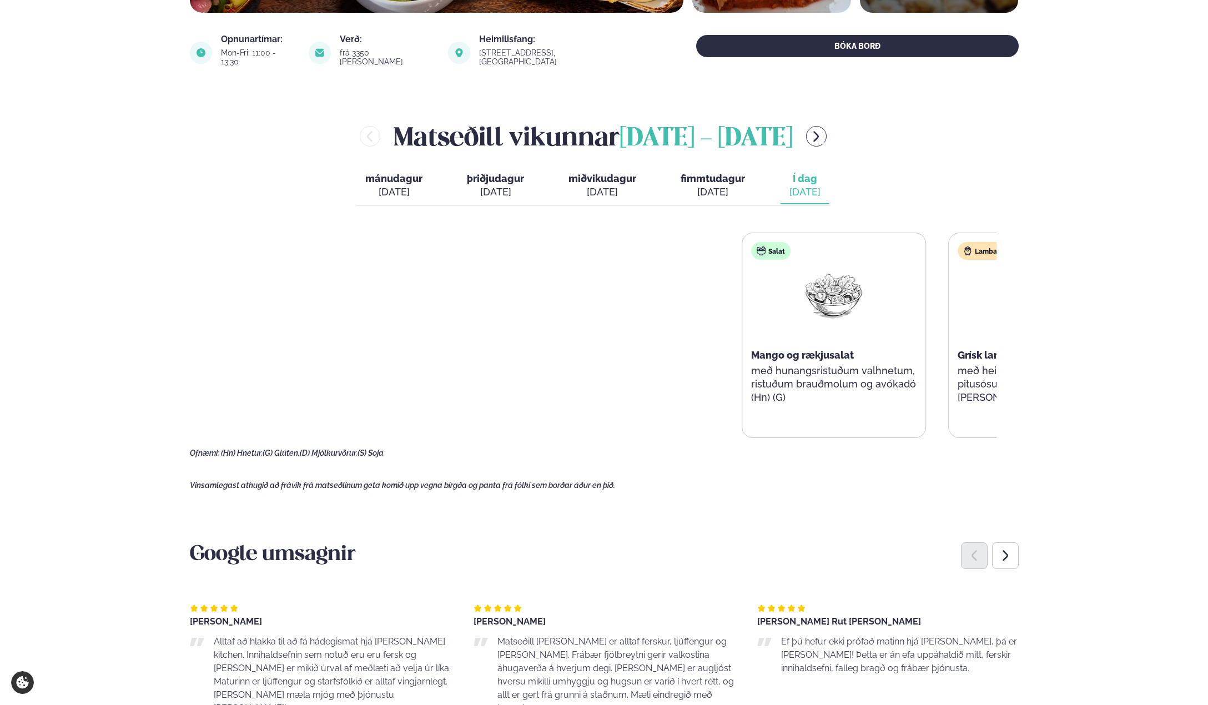
click at [1207, 440] on html "About cookies on this site We use cookies to collect and analyse information on…" at bounding box center [604, 636] width 1208 height 2050
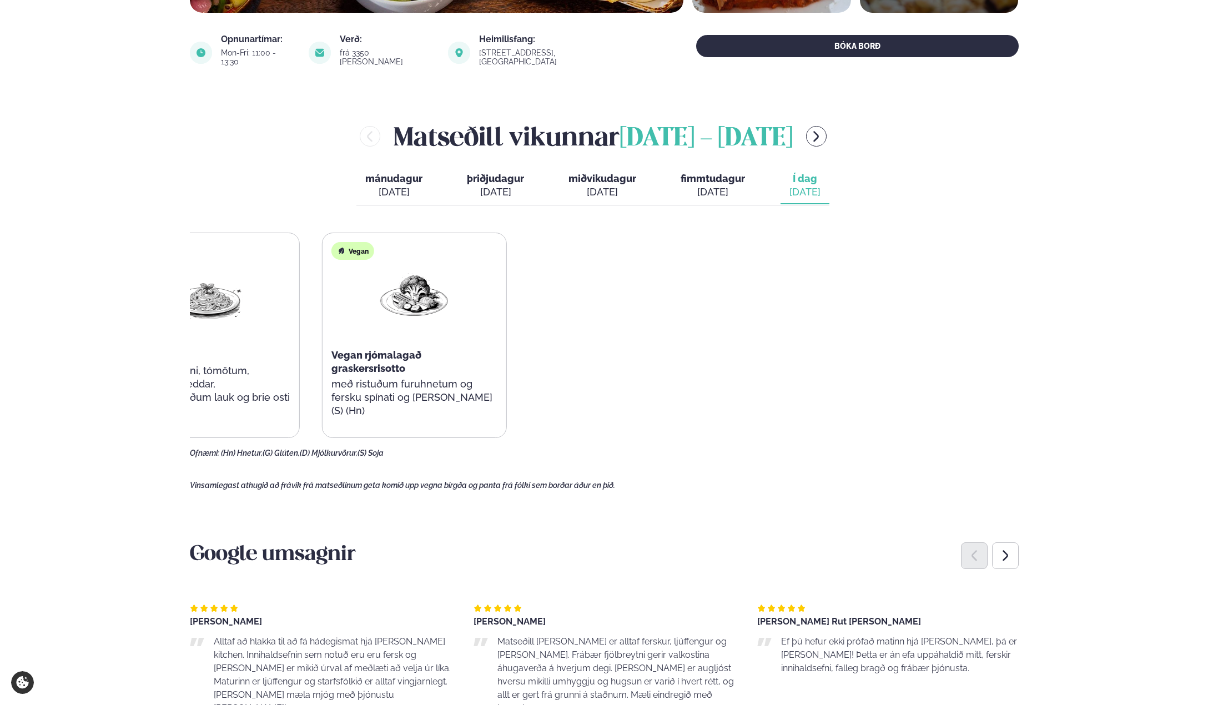
click at [0, 441] on html "About cookies on this site We use cookies to collect and analyse information on…" at bounding box center [604, 636] width 1208 height 2050
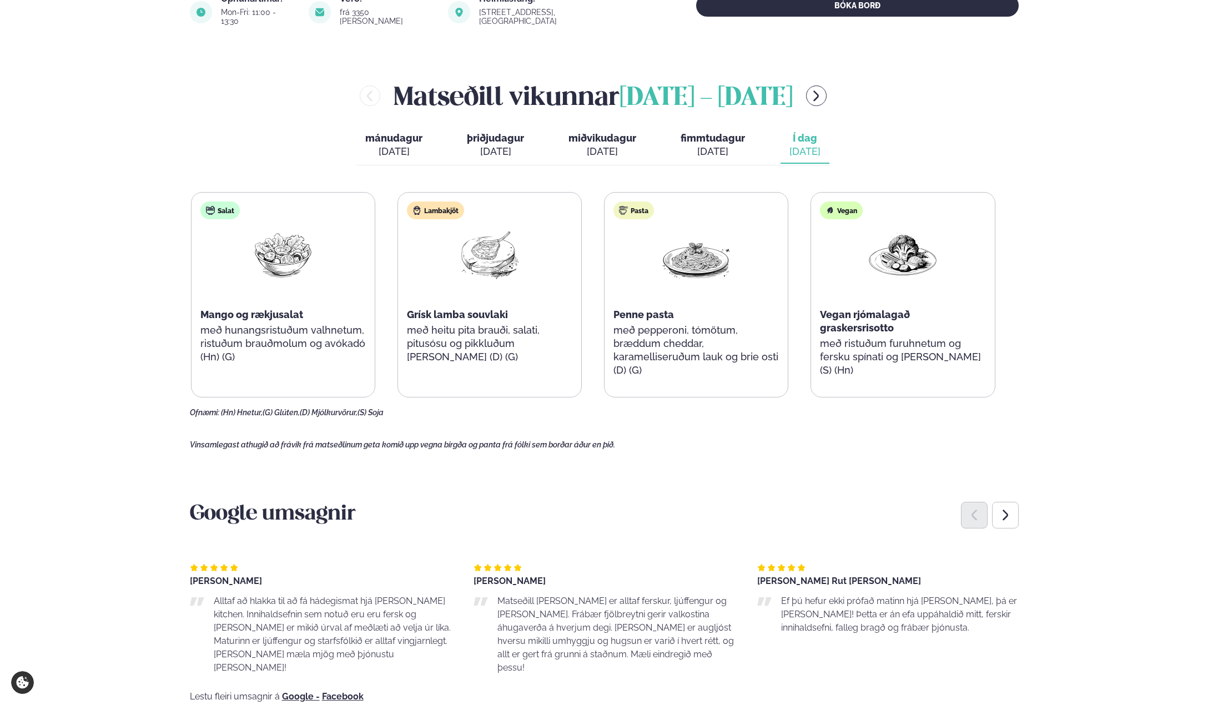
scroll to position [430, 0]
click at [827, 85] on button "menu-btn-right" at bounding box center [816, 95] width 21 height 21
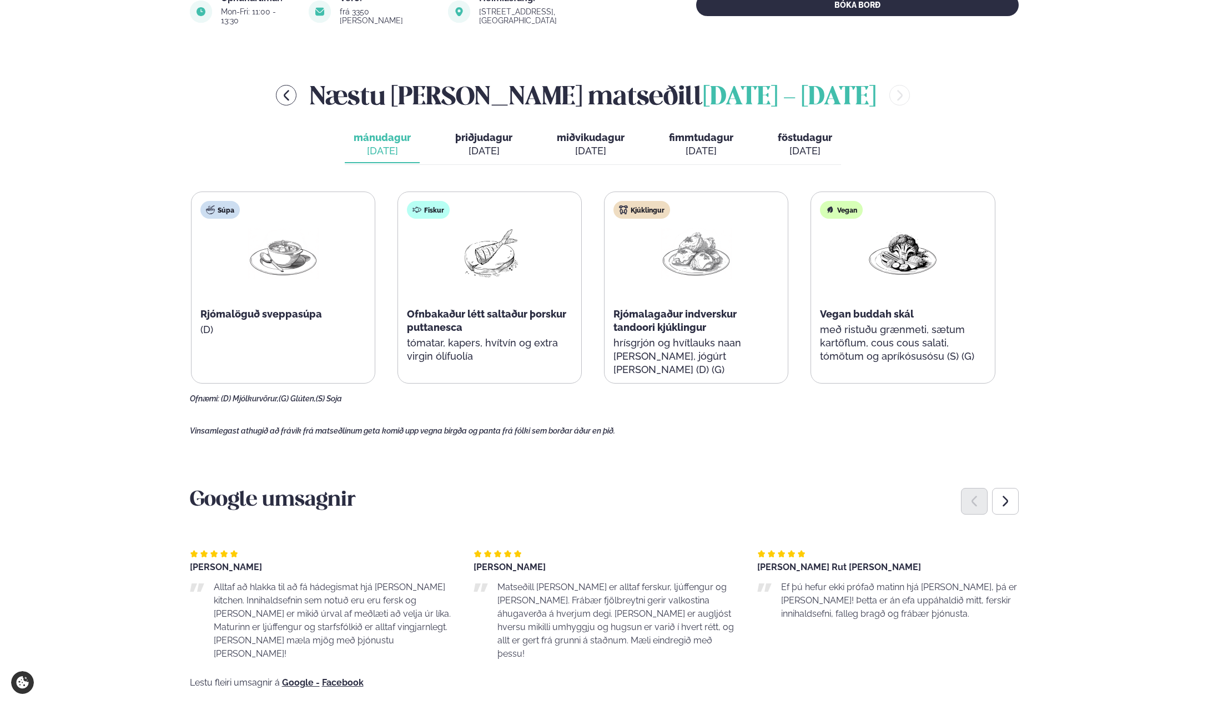
click at [490, 133] on span "þriðjudagur" at bounding box center [483, 138] width 57 height 12
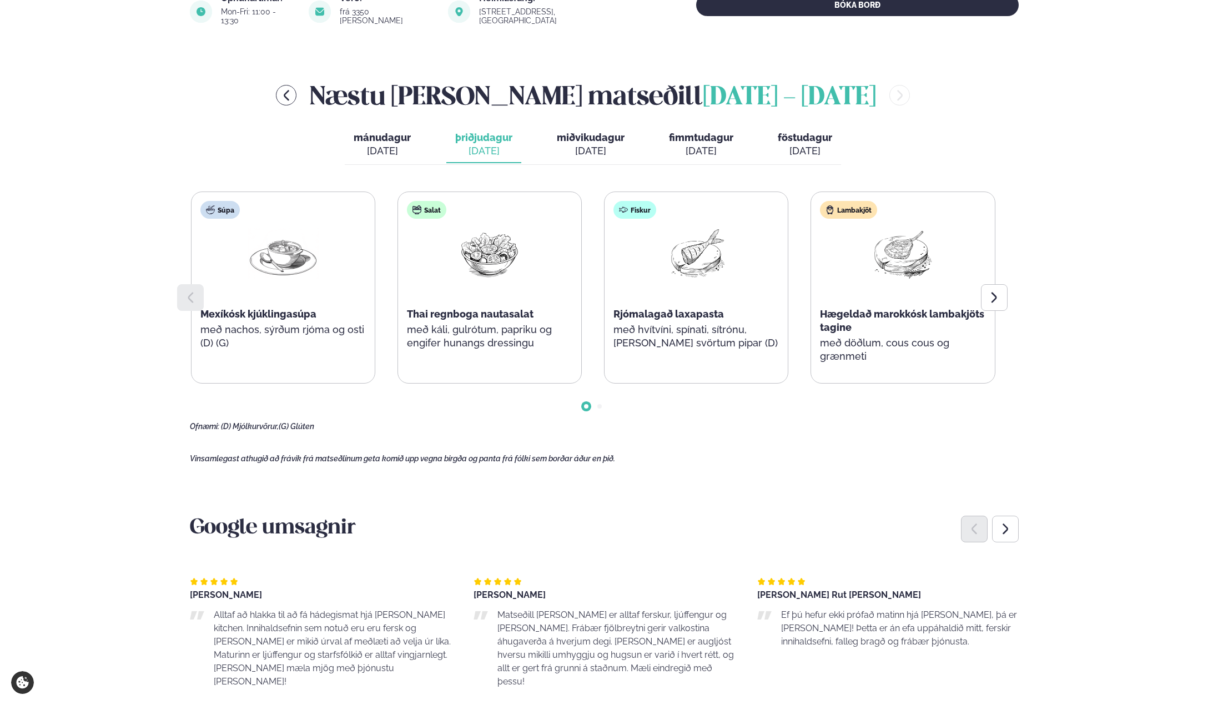
click at [618, 144] on div "[DATE]" at bounding box center [591, 150] width 68 height 13
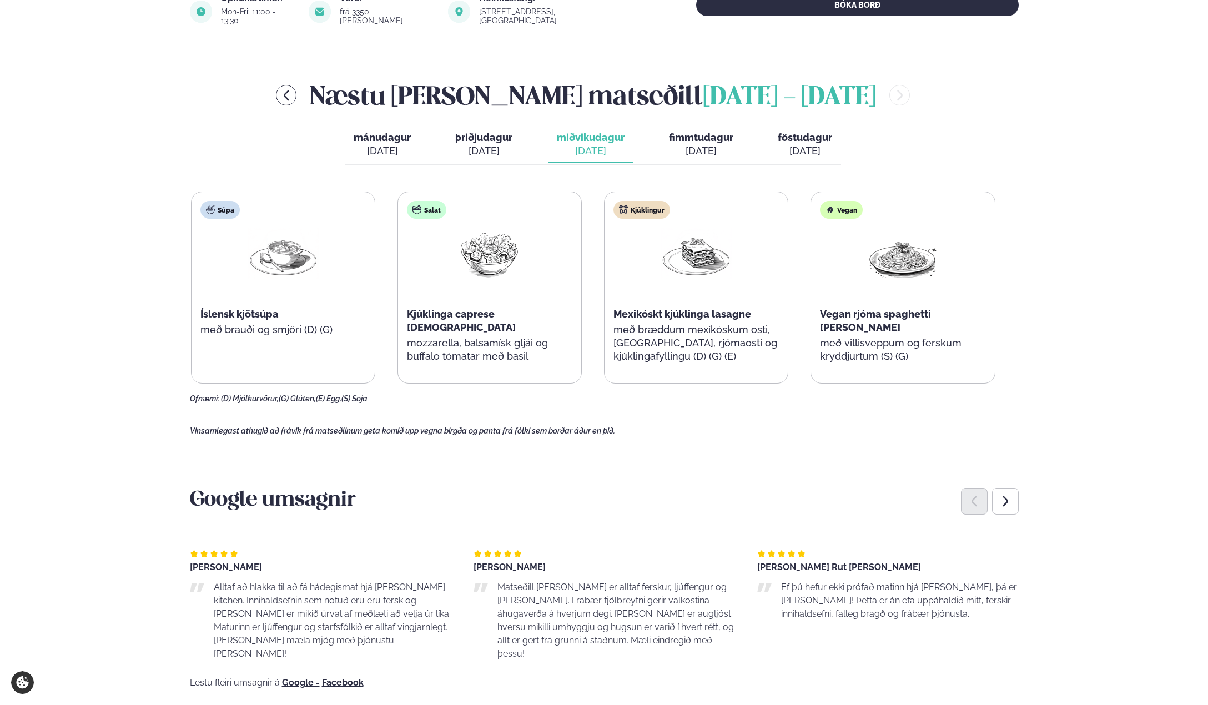
click at [792, 144] on div "[DATE]" at bounding box center [805, 150] width 54 height 13
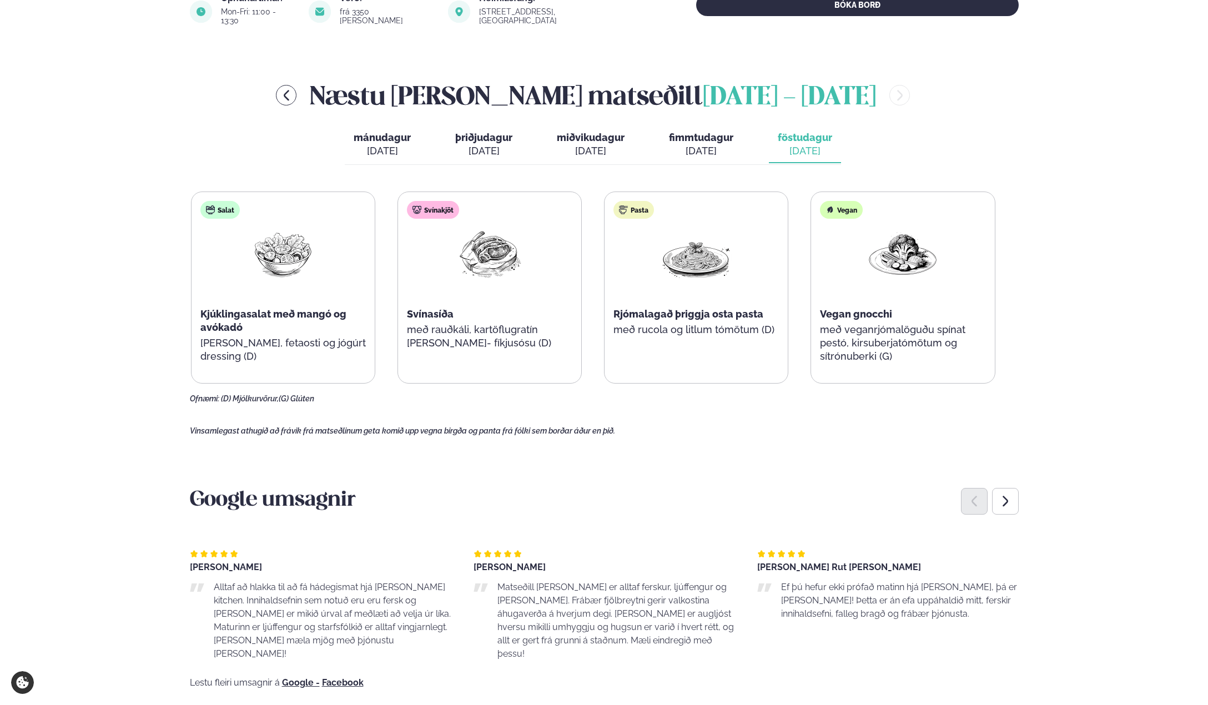
click at [694, 147] on div "[DATE]" at bounding box center [701, 150] width 64 height 13
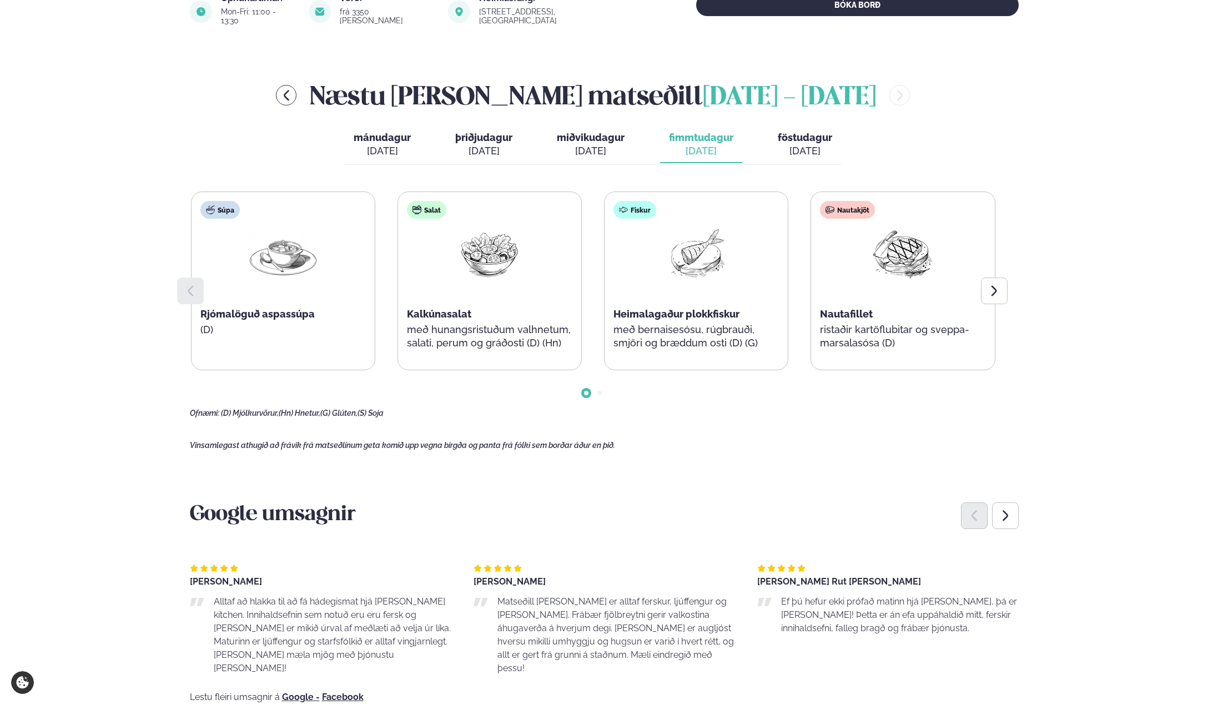
click at [593, 144] on div "[DATE]" at bounding box center [591, 150] width 68 height 13
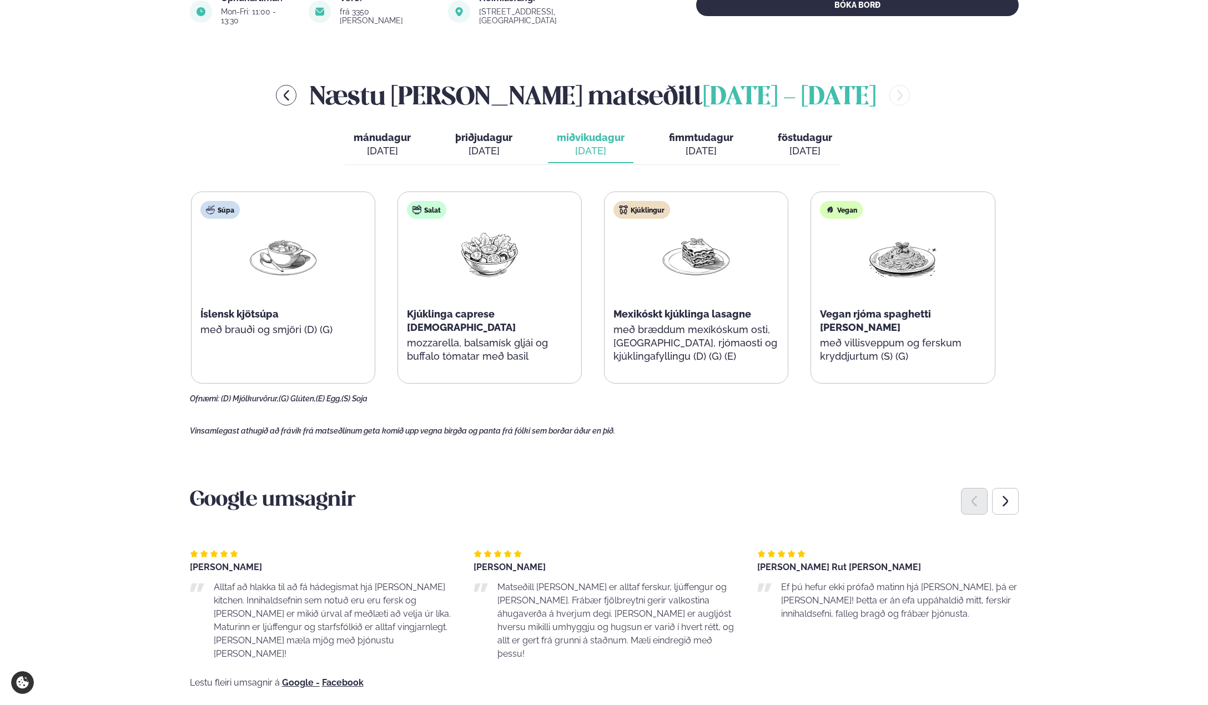
click at [474, 144] on div "[DATE]" at bounding box center [483, 150] width 57 height 13
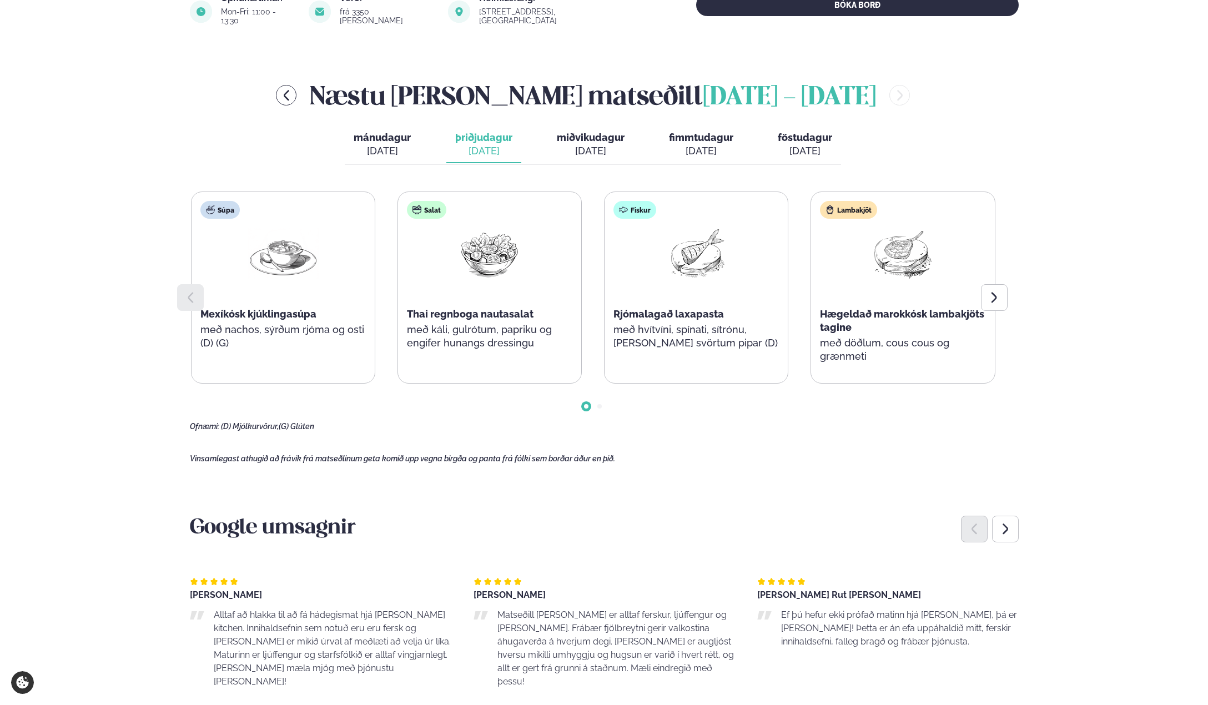
click at [379, 144] on div "[DATE]" at bounding box center [382, 150] width 57 height 13
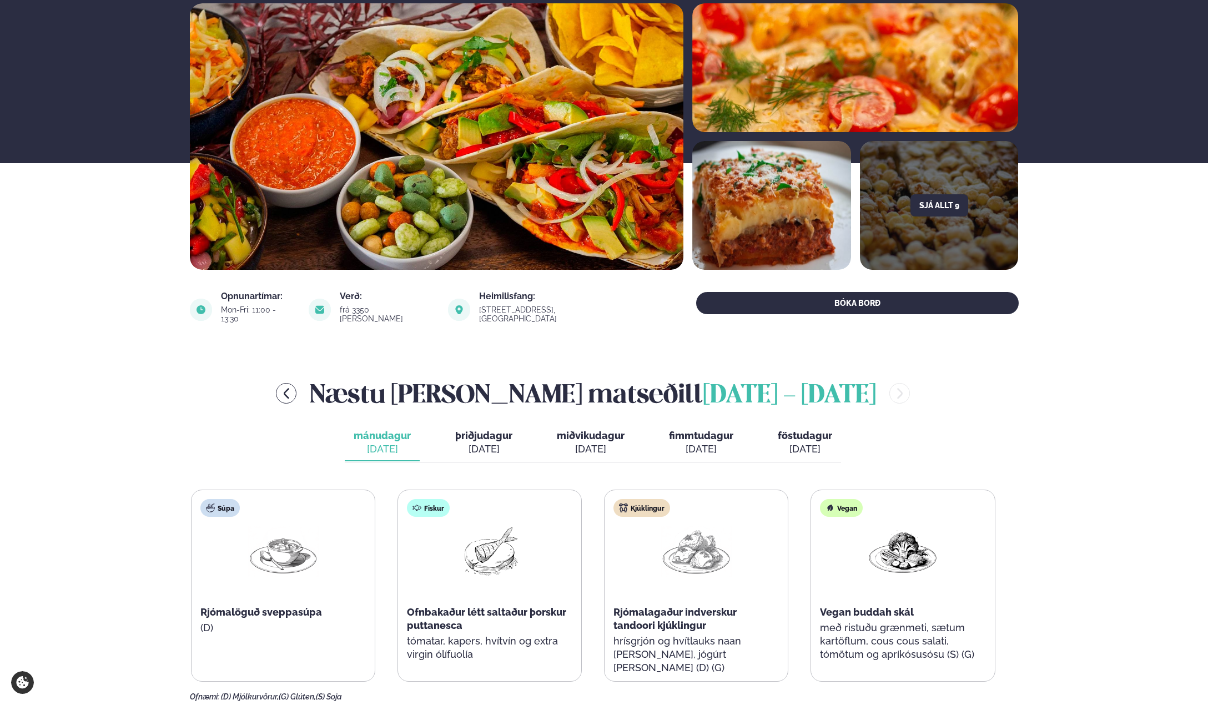
scroll to position [278, 0]
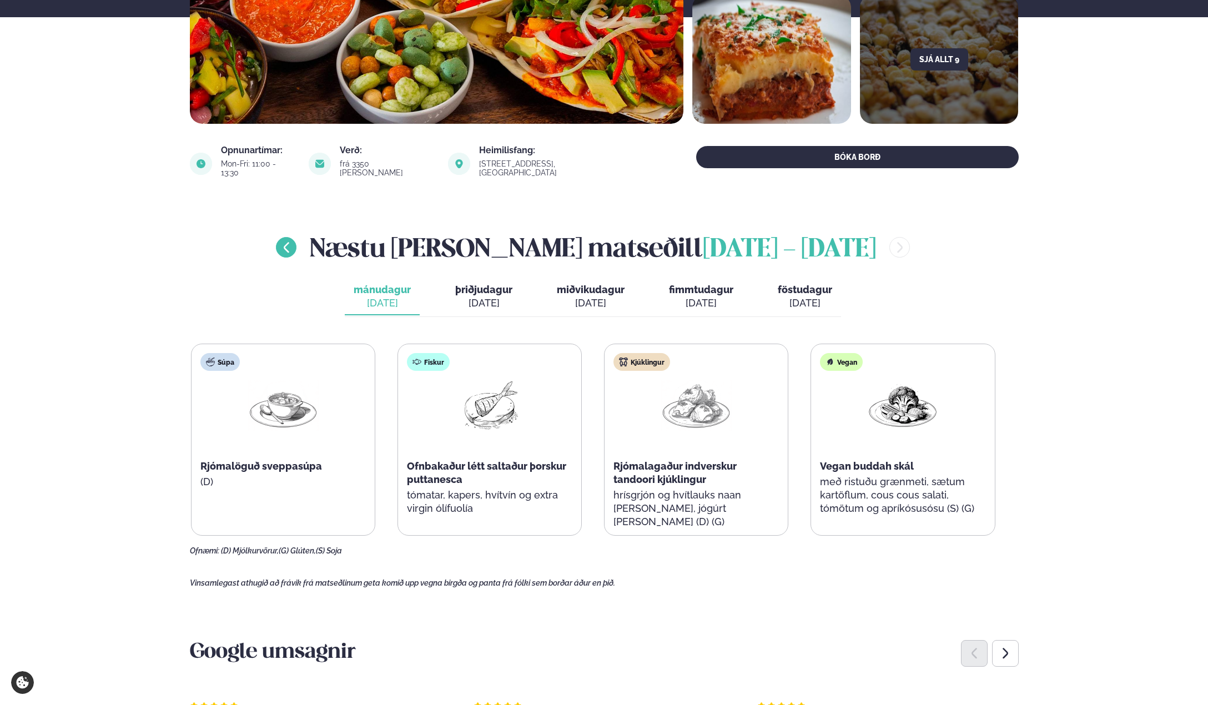
click at [296, 238] on button "menu-btn-left" at bounding box center [286, 247] width 21 height 21
